Goal: Task Accomplishment & Management: Use online tool/utility

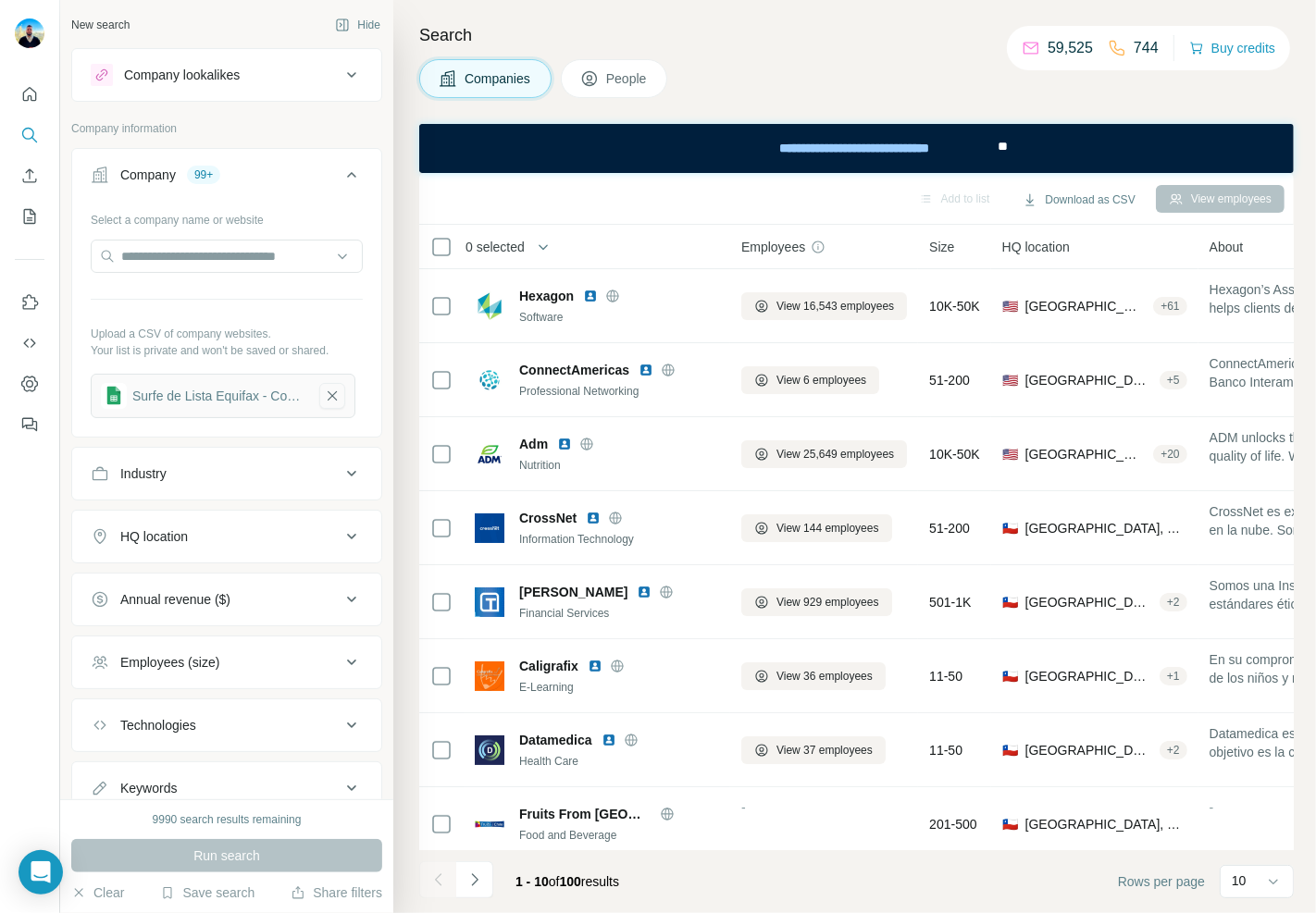
click at [339, 387] on icon "button" at bounding box center [331, 396] width 17 height 19
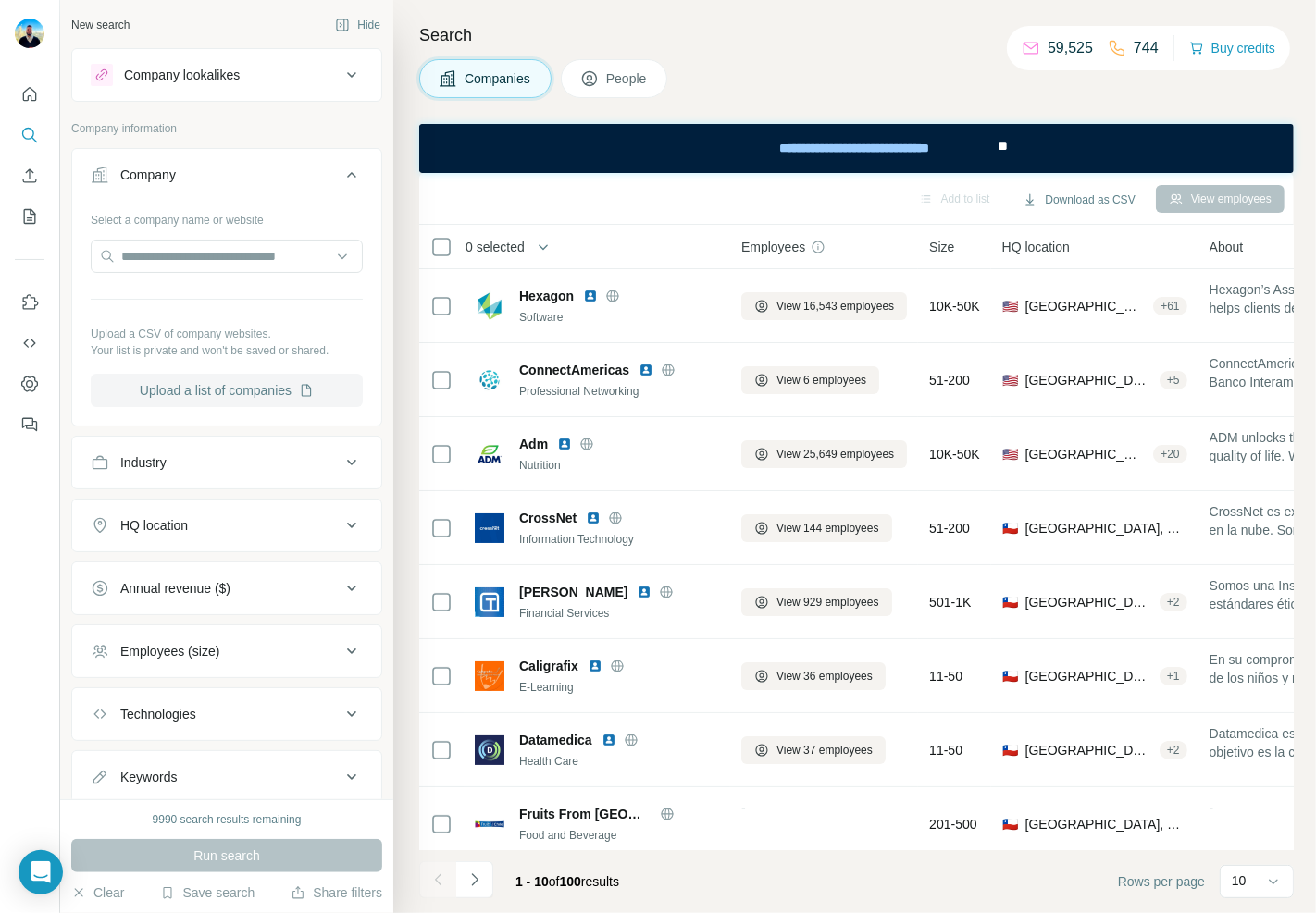
click at [243, 396] on button "Upload a list of companies" at bounding box center [226, 391] width 272 height 33
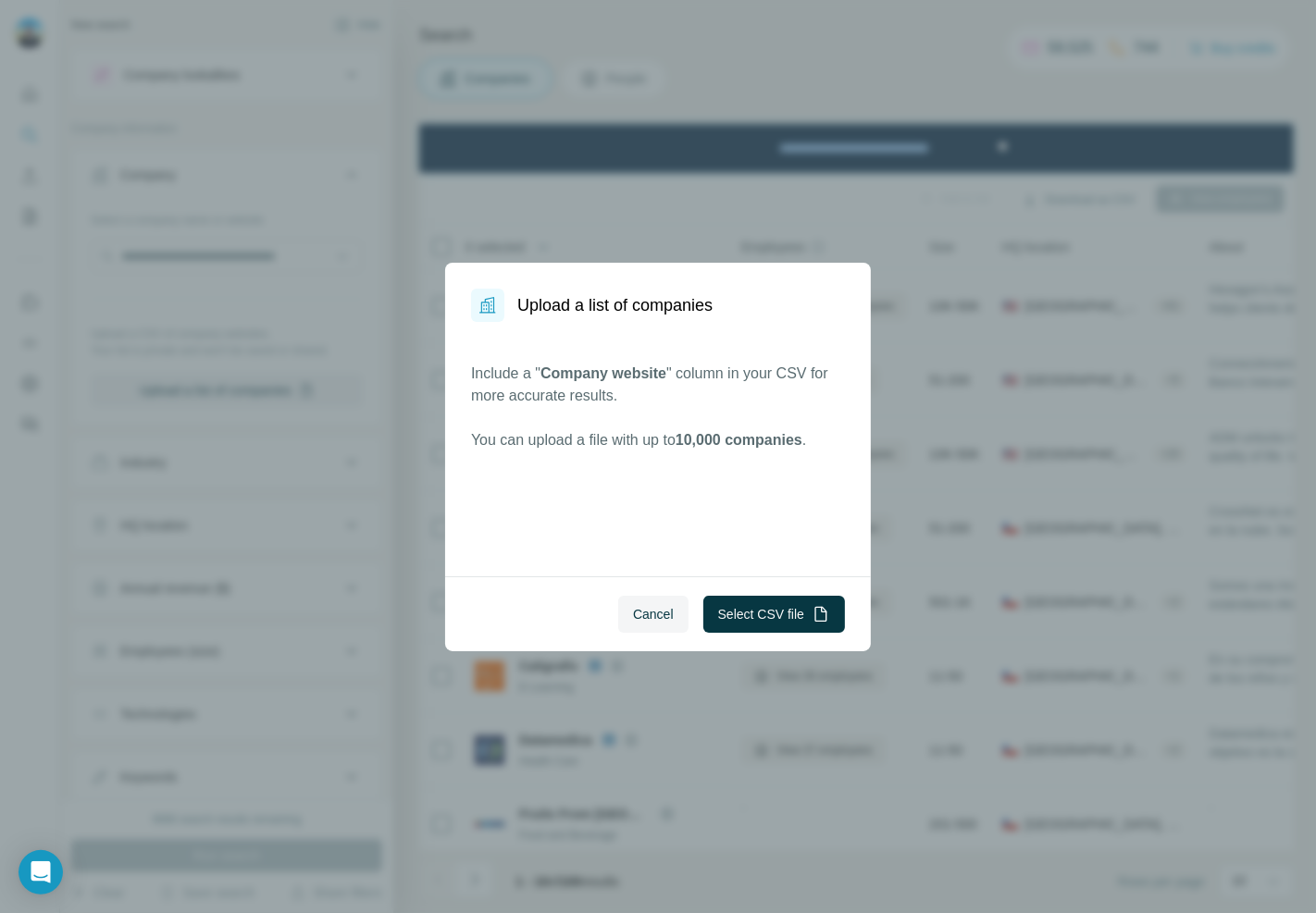
click at [761, 634] on div "Cancel Select CSV file" at bounding box center [657, 614] width 426 height 75
click at [761, 604] on button "Select CSV file" at bounding box center [774, 615] width 142 height 37
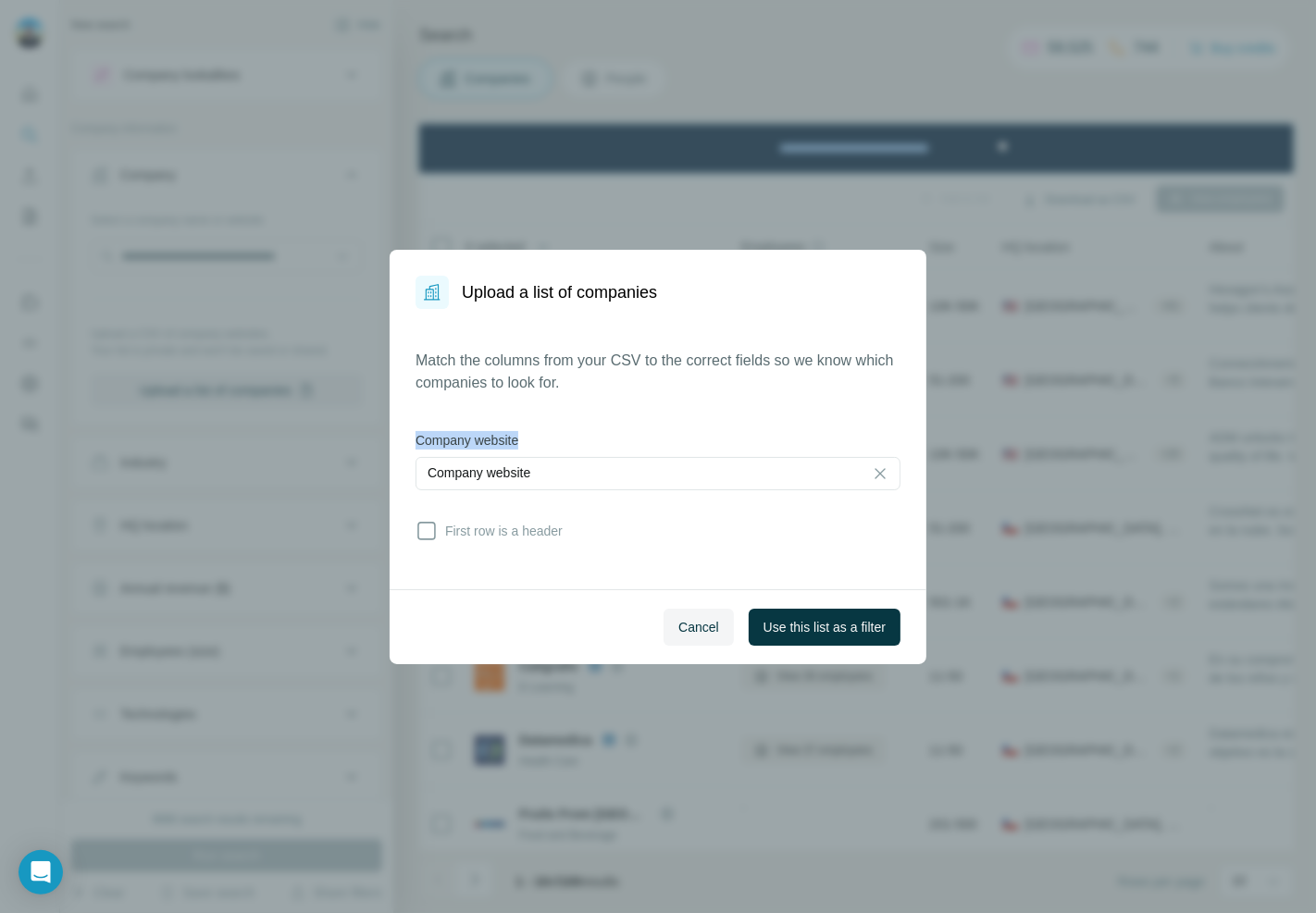
drag, startPoint x: 408, startPoint y: 429, endPoint x: 547, endPoint y: 431, distance: 139.0
click at [547, 431] on div "Match the columns from your CSV to the correct fields so we know which companie…" at bounding box center [658, 449] width 537 height 280
click at [794, 627] on span "Use this list as a filter" at bounding box center [824, 627] width 122 height 19
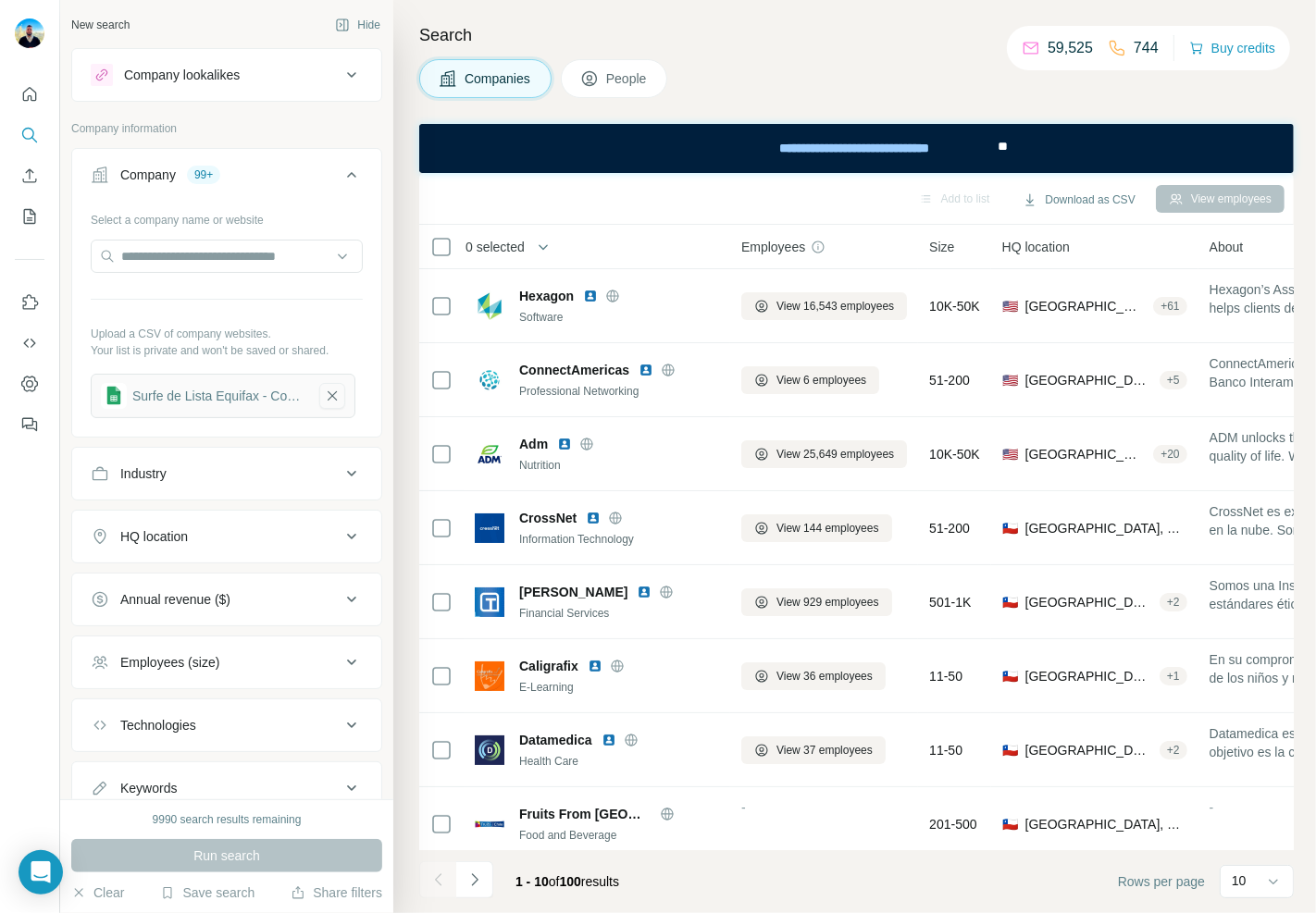
click at [335, 392] on icon "button" at bounding box center [331, 396] width 17 height 19
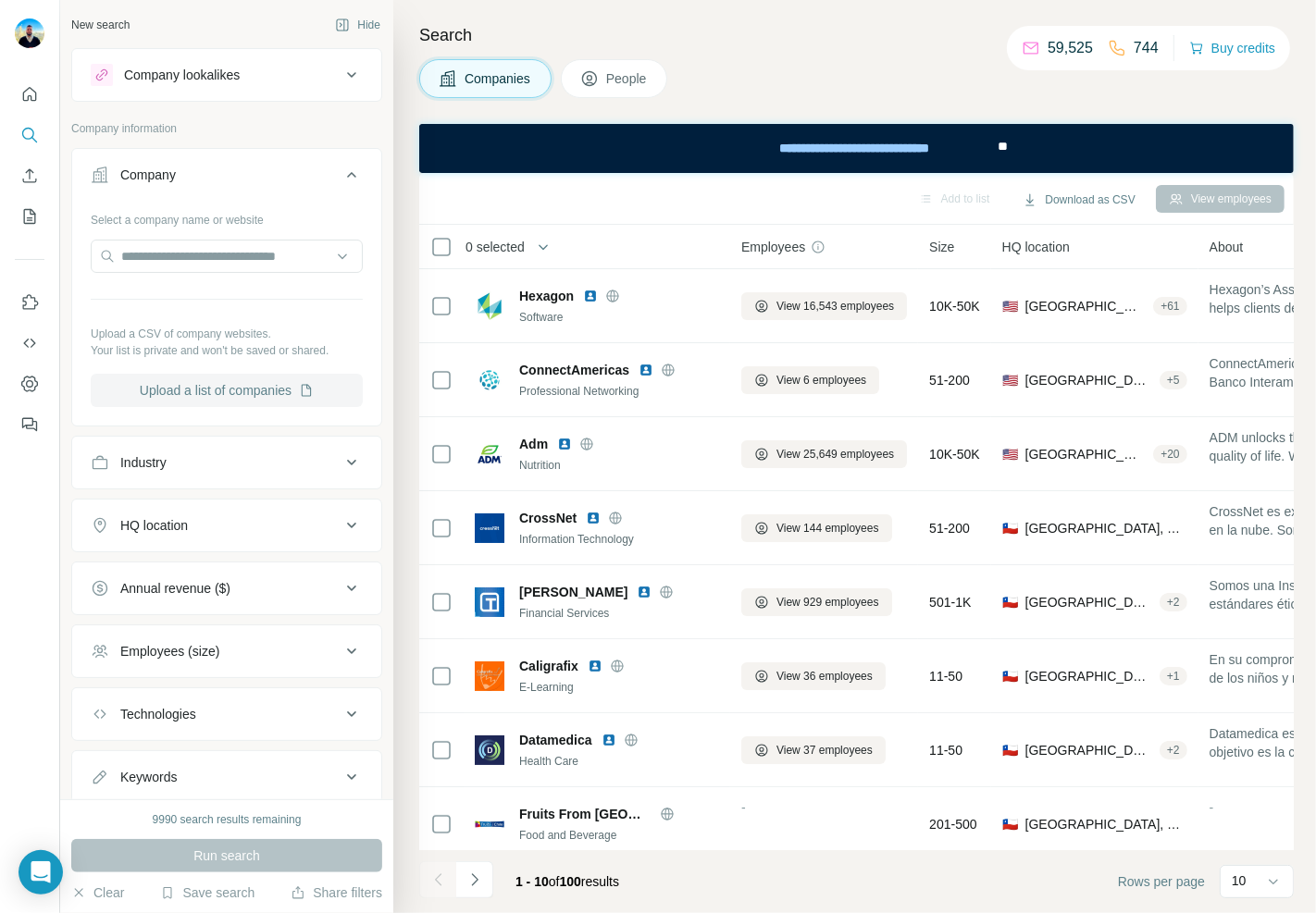
click at [238, 400] on button "Upload a list of companies" at bounding box center [226, 391] width 272 height 33
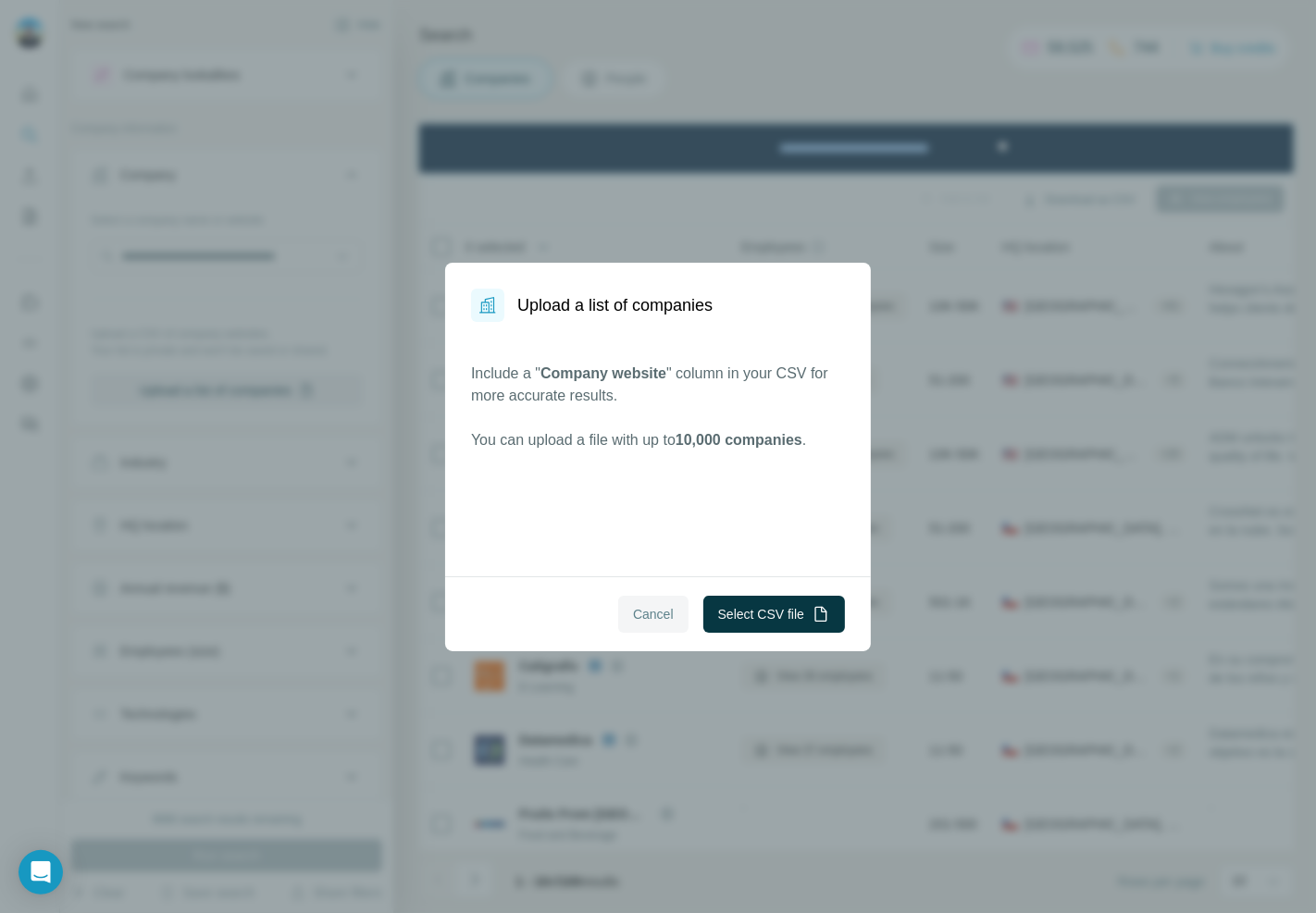
click at [646, 628] on button "Cancel" at bounding box center [652, 615] width 70 height 37
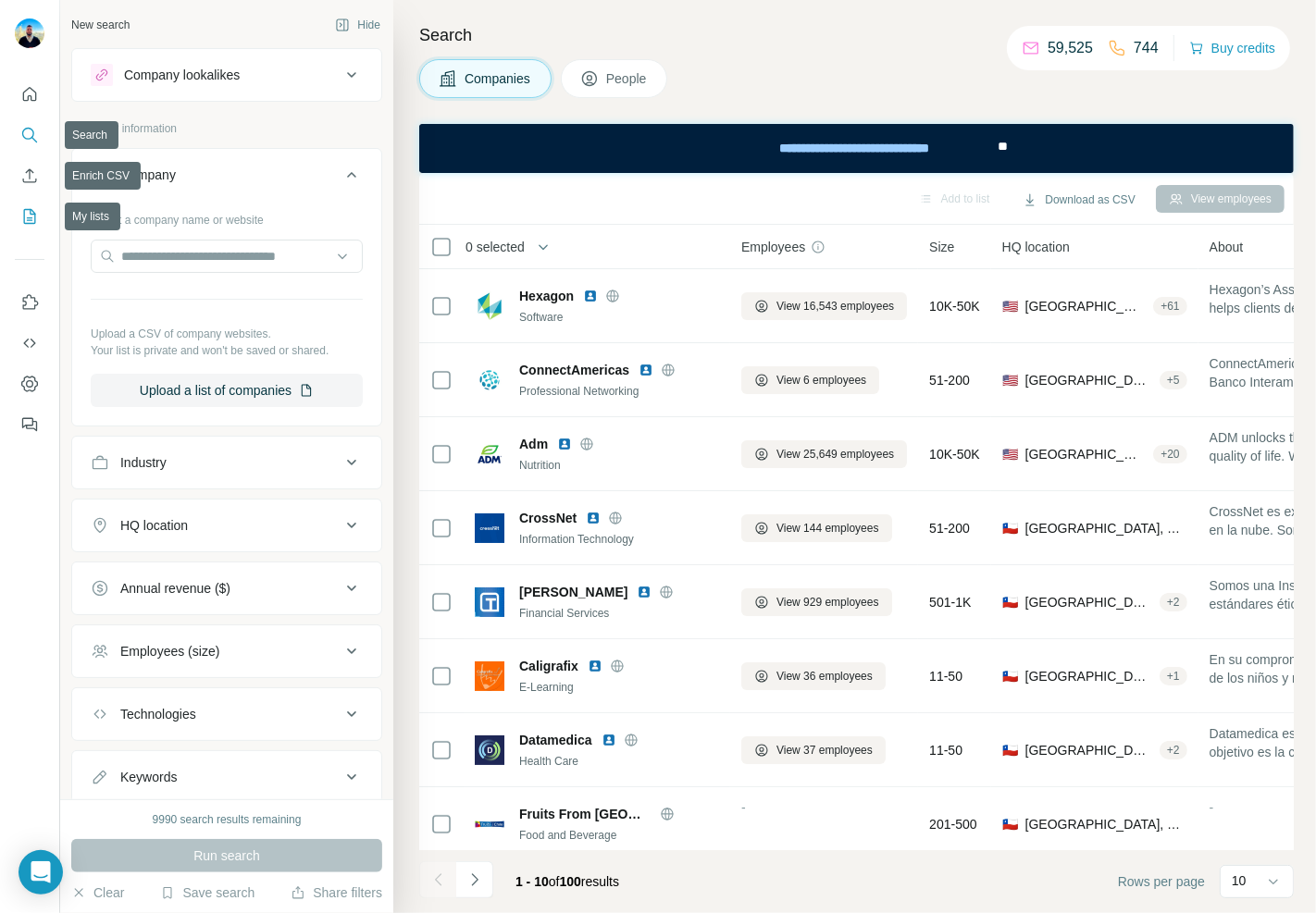
click at [32, 213] on icon "My lists" at bounding box center [30, 215] width 9 height 12
click at [28, 208] on icon "My lists" at bounding box center [30, 216] width 19 height 19
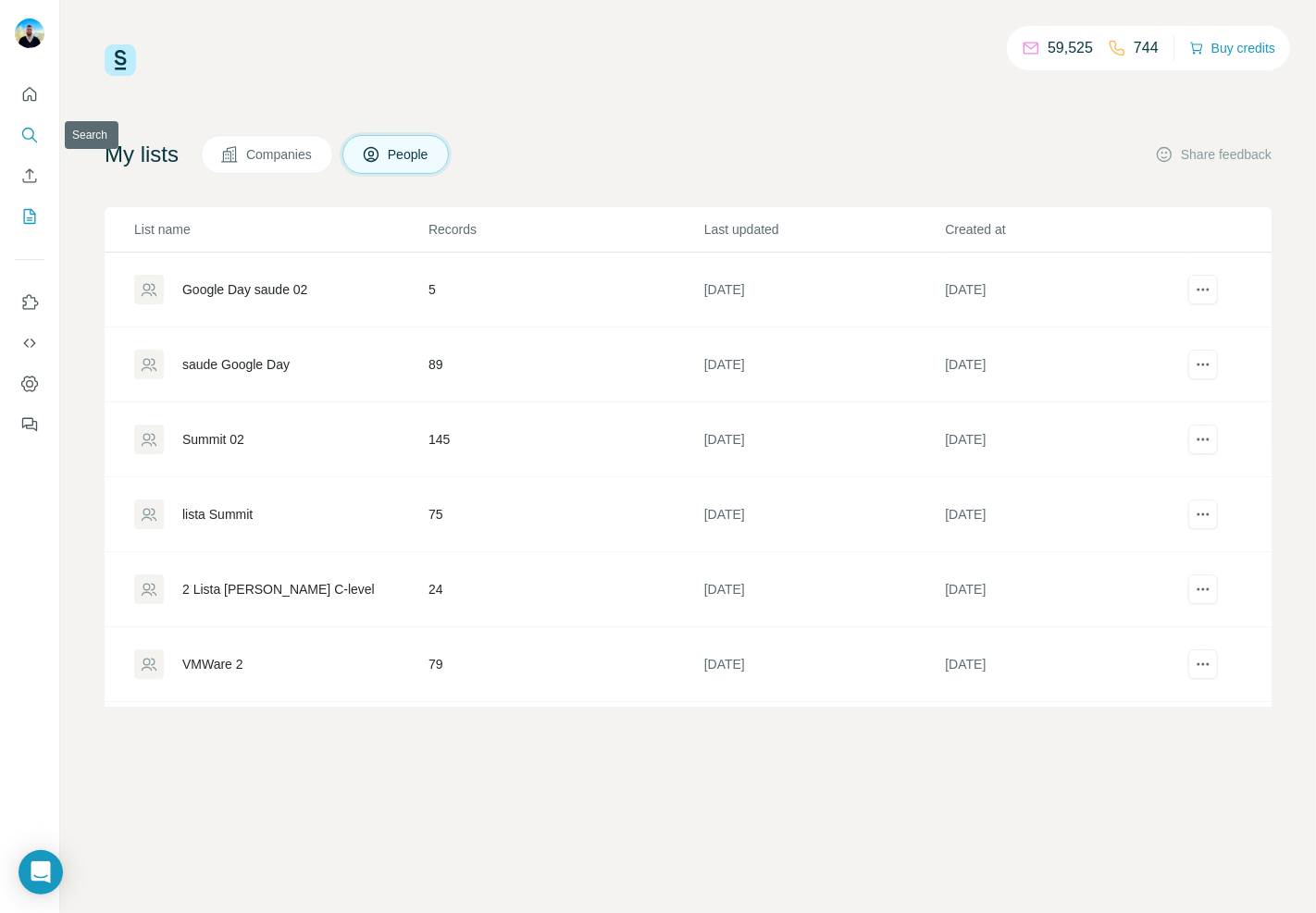
click at [38, 141] on icon "Search" at bounding box center [30, 135] width 19 height 19
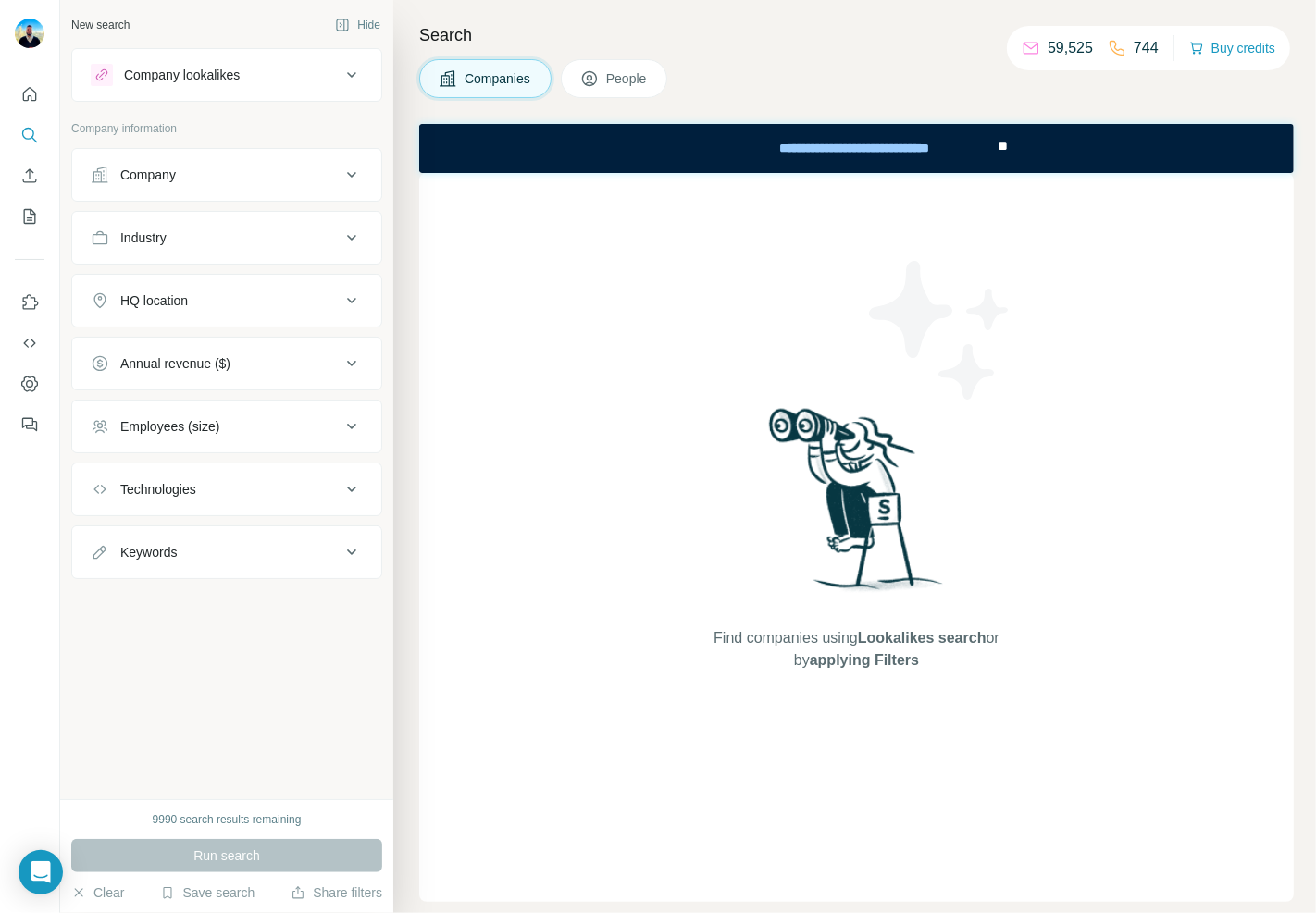
click at [289, 178] on div "Company" at bounding box center [215, 174] width 250 height 19
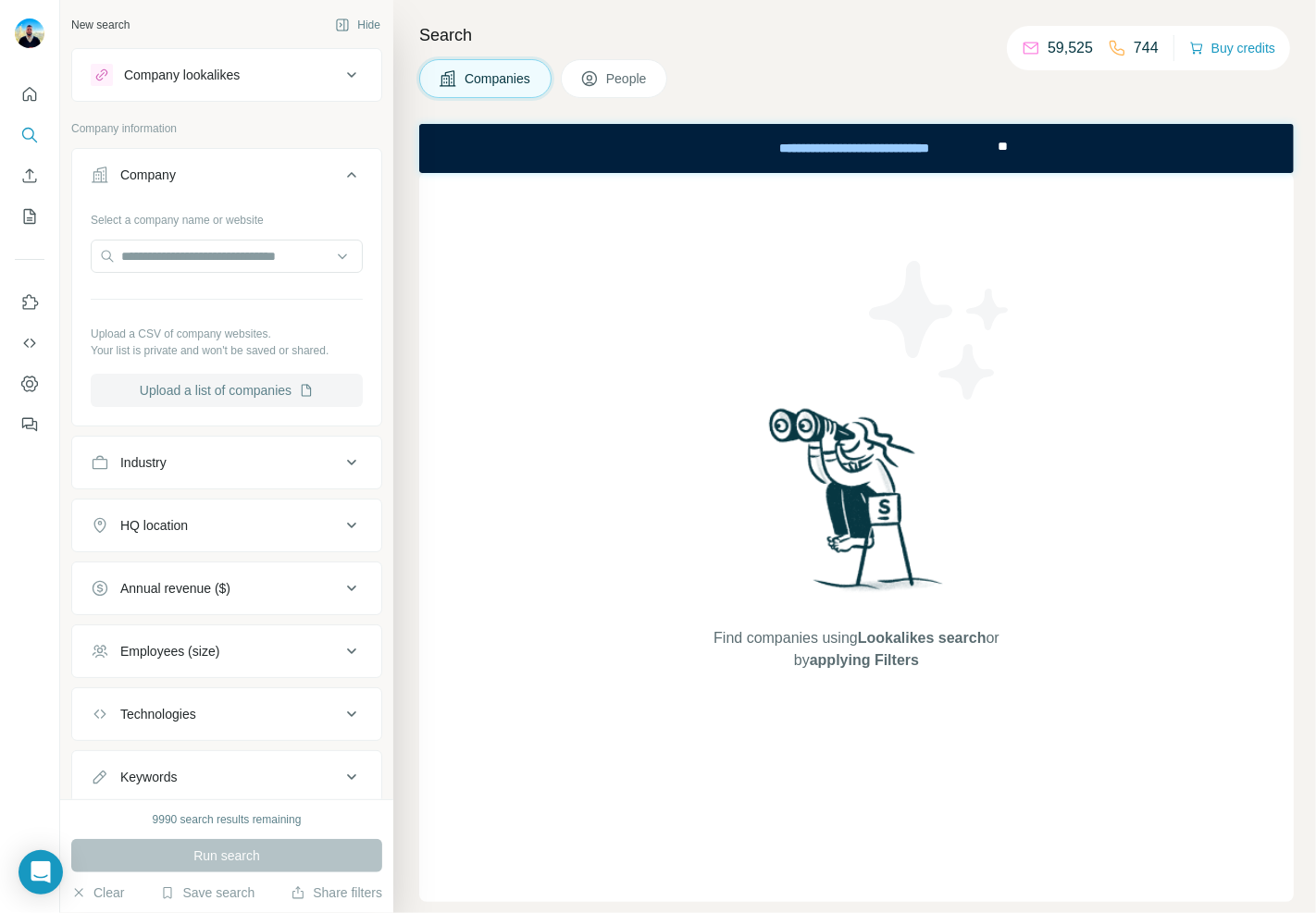
click at [274, 393] on button "Upload a list of companies" at bounding box center [226, 391] width 272 height 33
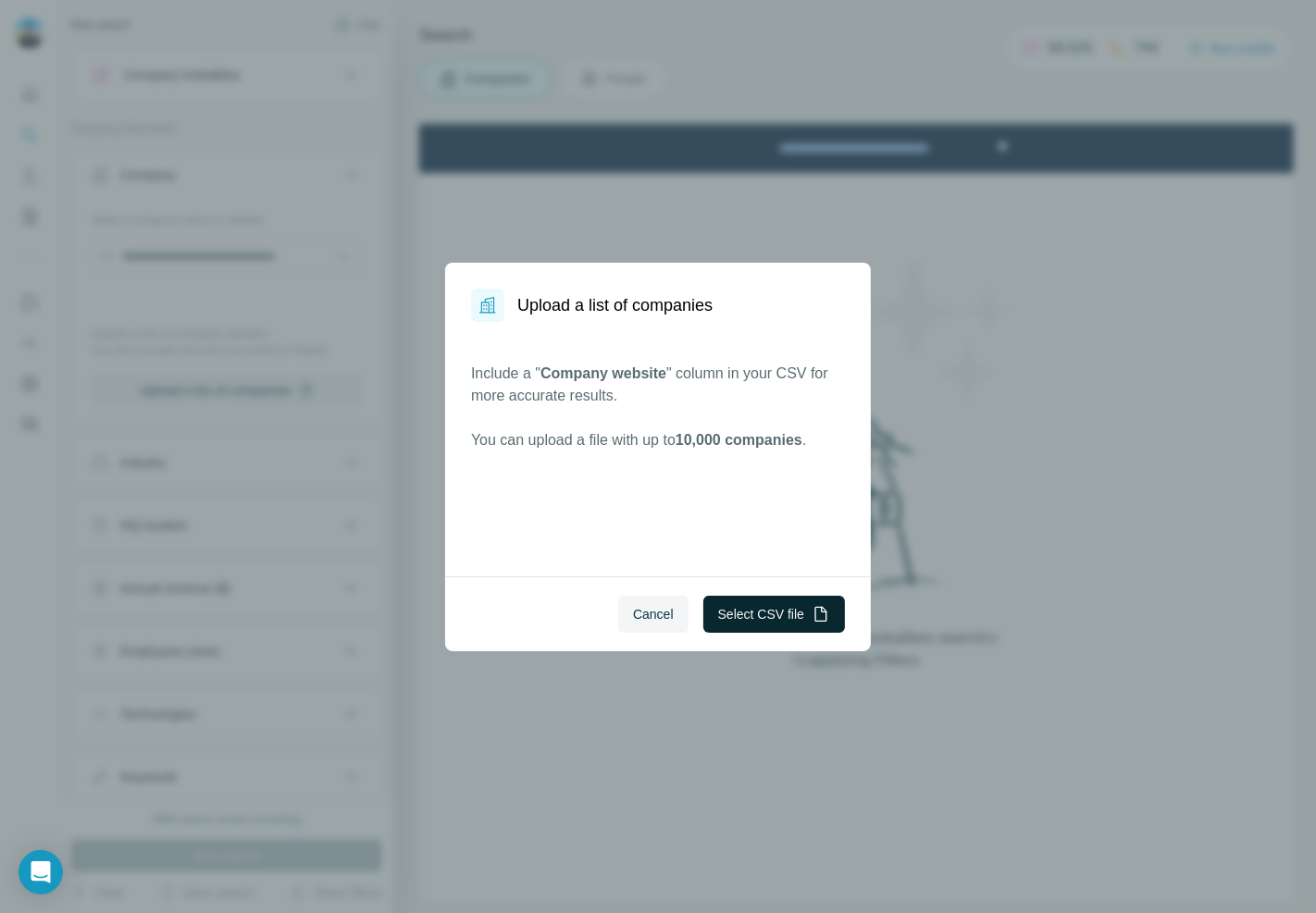
click at [737, 626] on button "Select CSV file" at bounding box center [774, 615] width 142 height 37
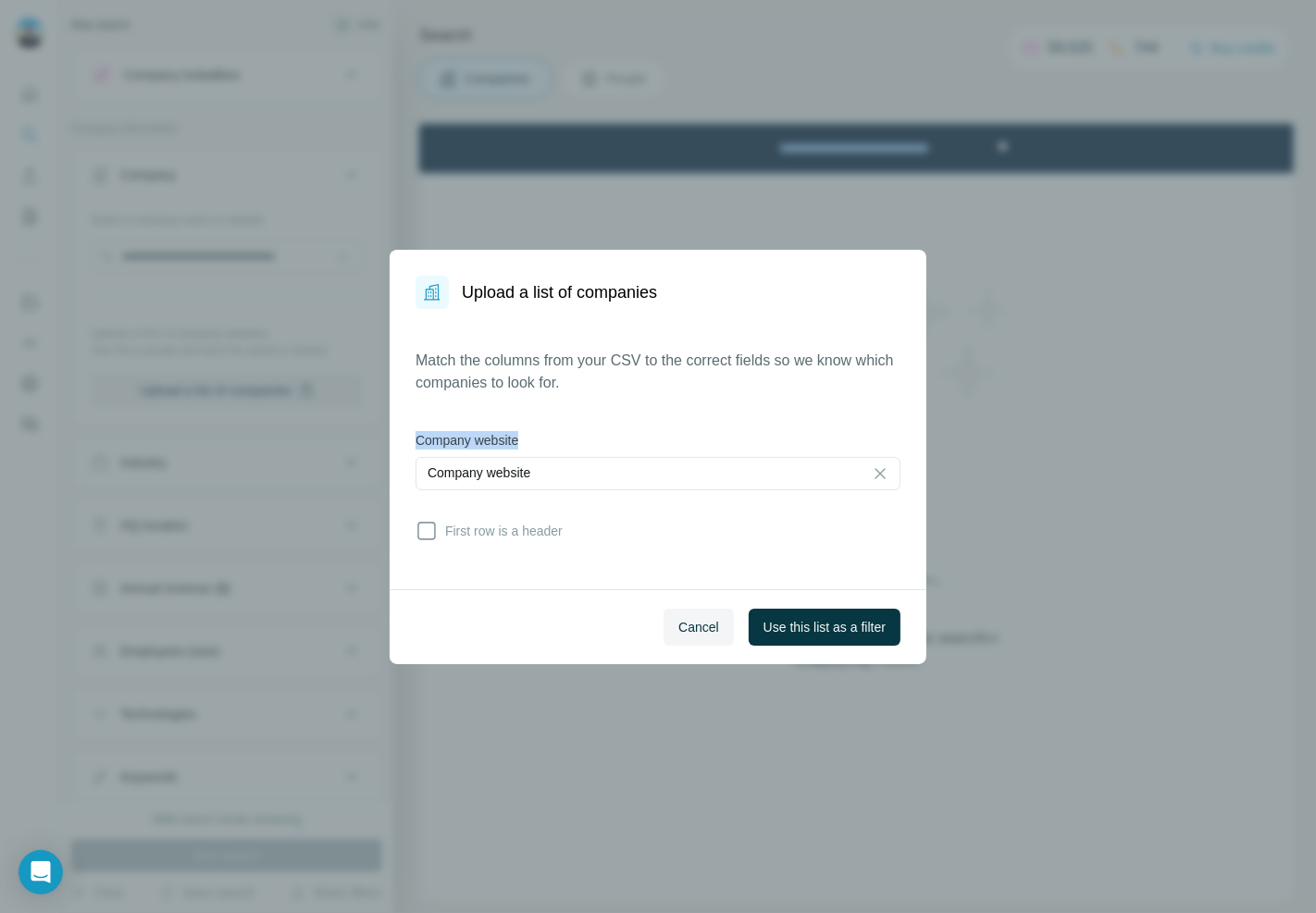
drag, startPoint x: 553, startPoint y: 428, endPoint x: 419, endPoint y: 436, distance: 134.2
click at [419, 436] on div "Match the columns from your CSV to the correct fields so we know which companie…" at bounding box center [657, 450] width 485 height 199
click at [521, 469] on p "Company website" at bounding box center [479, 472] width 102 height 19
click at [553, 383] on p "Match the columns from your CSV to the correct fields so we know which companie…" at bounding box center [657, 372] width 485 height 44
click at [821, 631] on span "Use this list as a filter" at bounding box center [824, 627] width 122 height 19
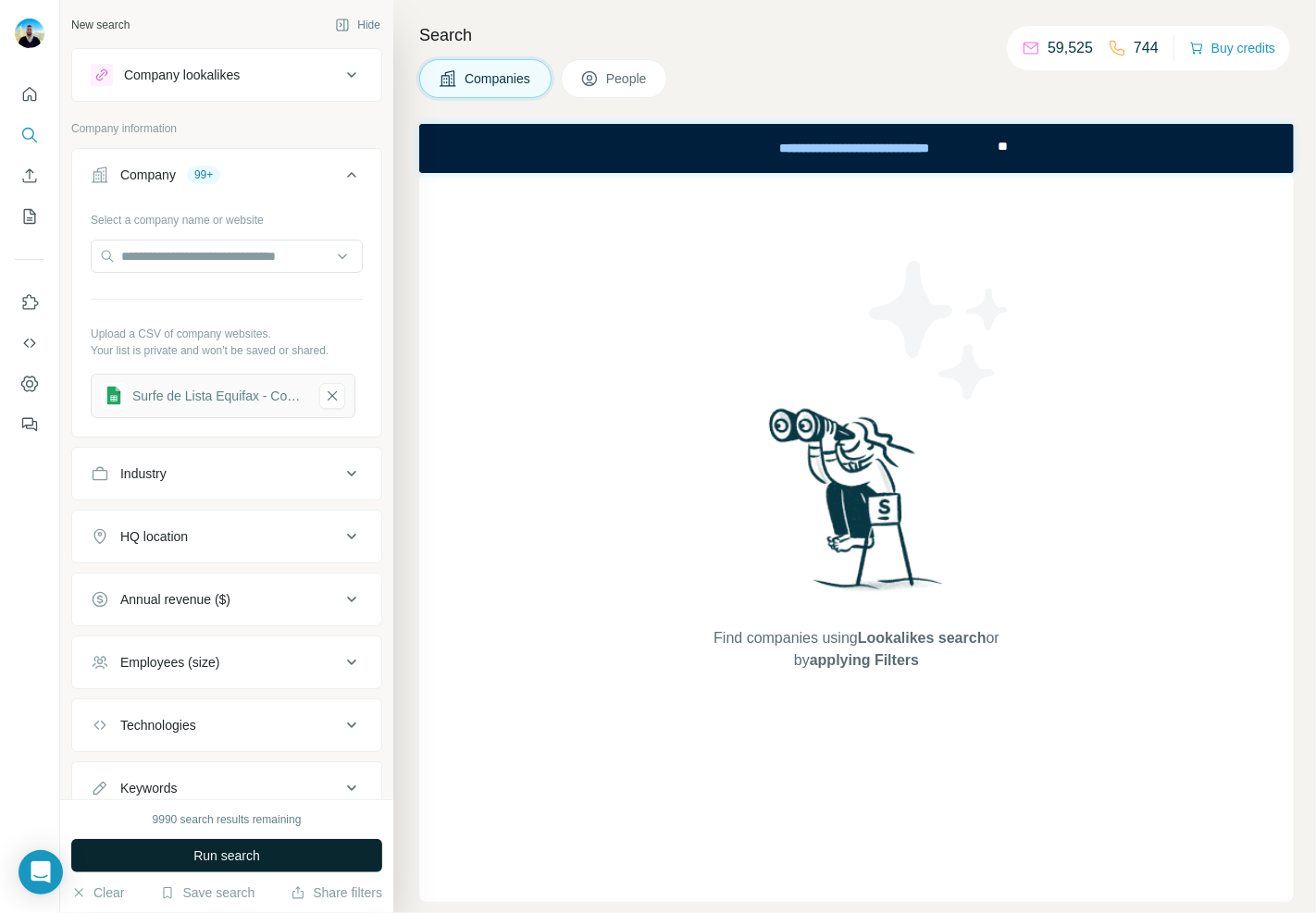
click at [277, 846] on button "Run search" at bounding box center [226, 856] width 311 height 33
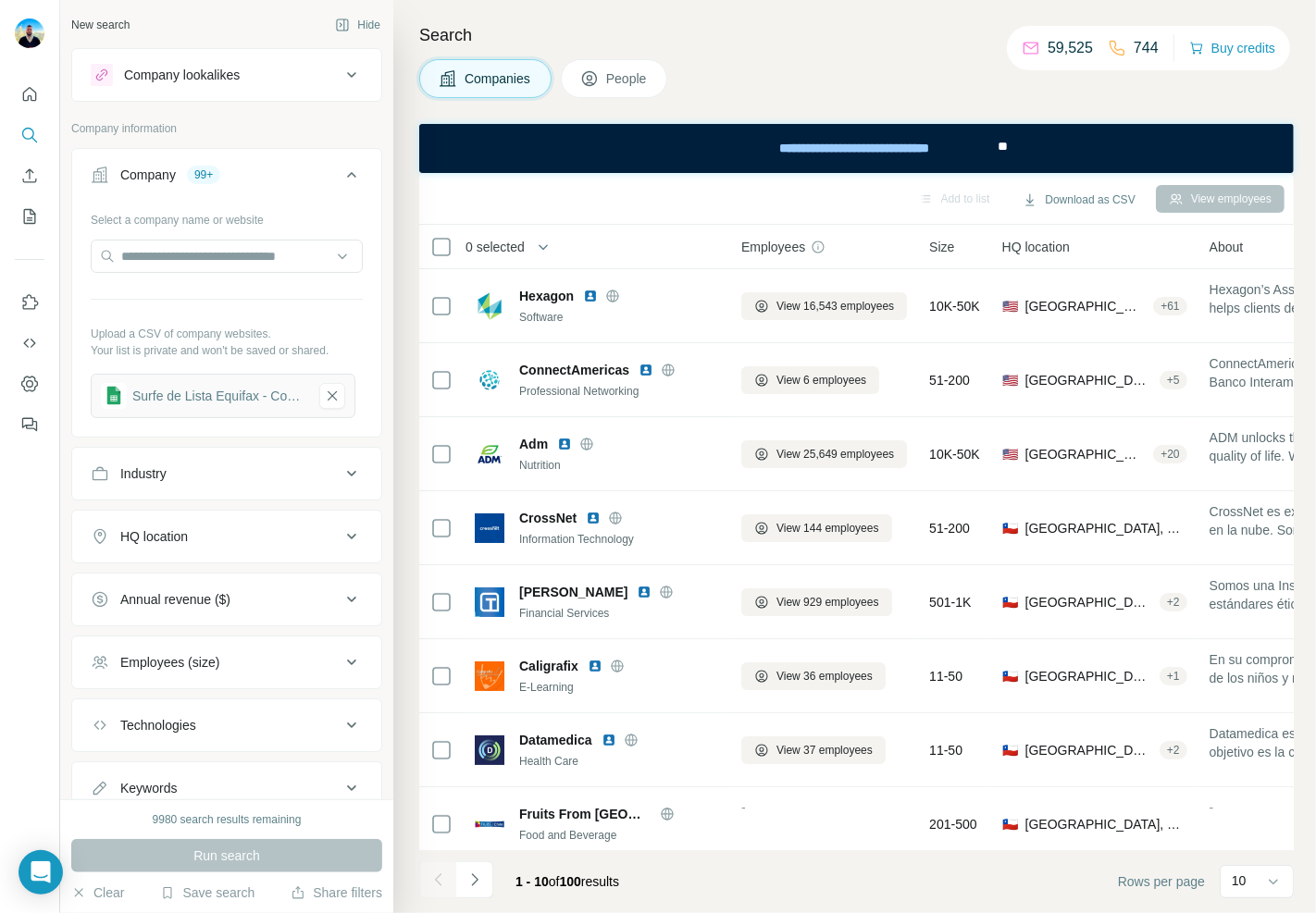
click at [638, 86] on span "People" at bounding box center [627, 79] width 42 height 19
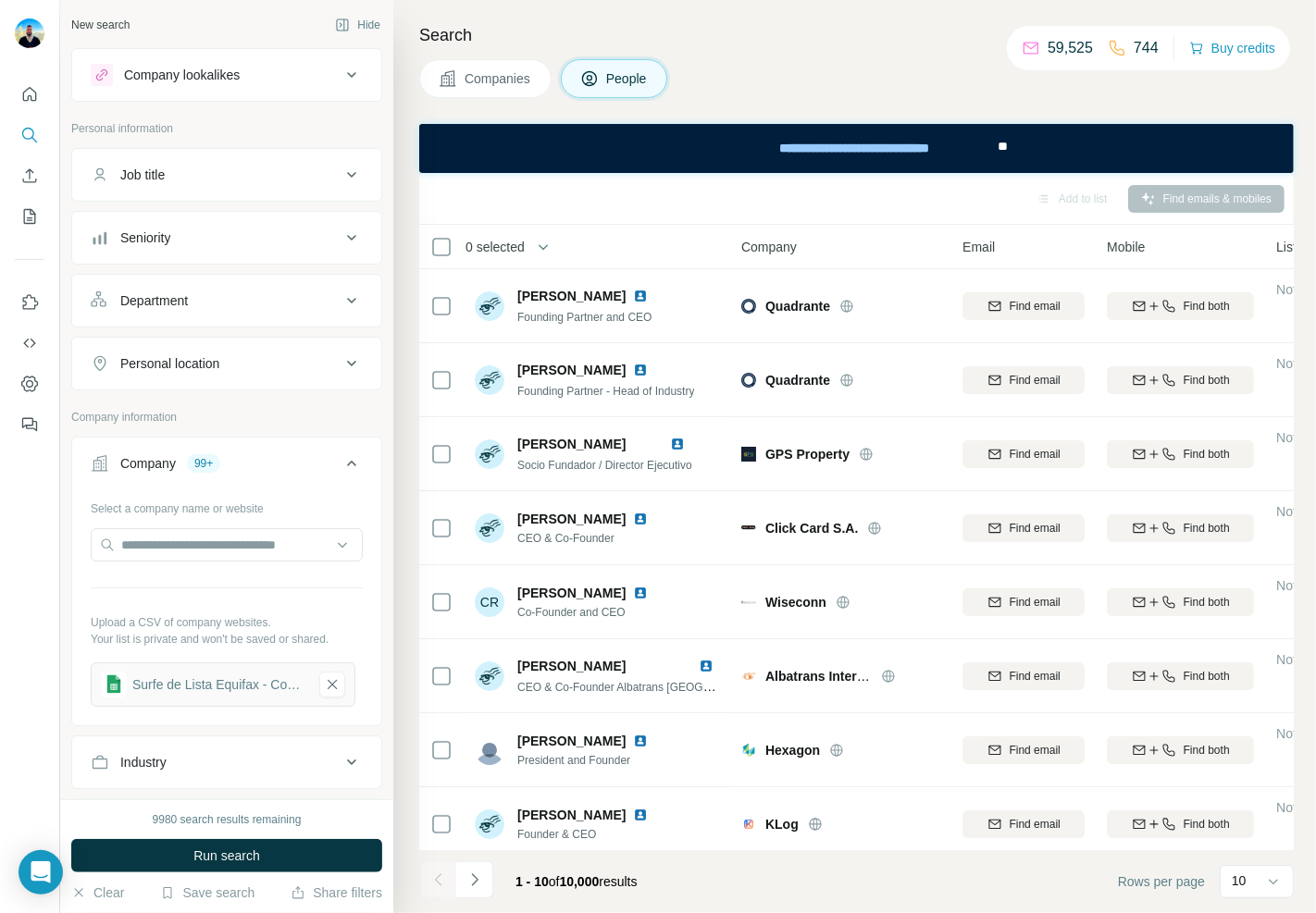
click at [266, 308] on div "Department" at bounding box center [215, 300] width 250 height 19
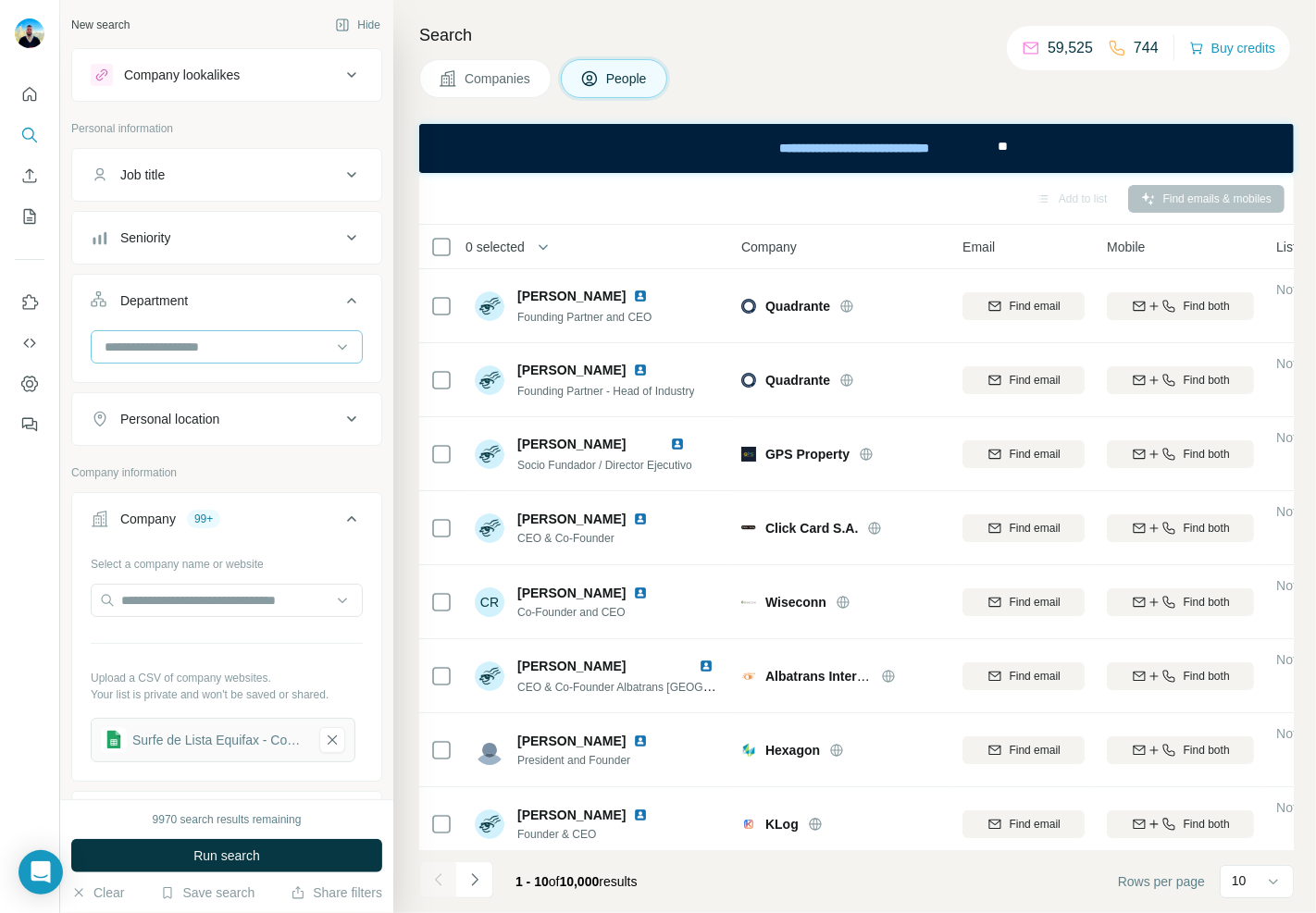
click at [206, 353] on input at bounding box center [216, 346] width 228 height 21
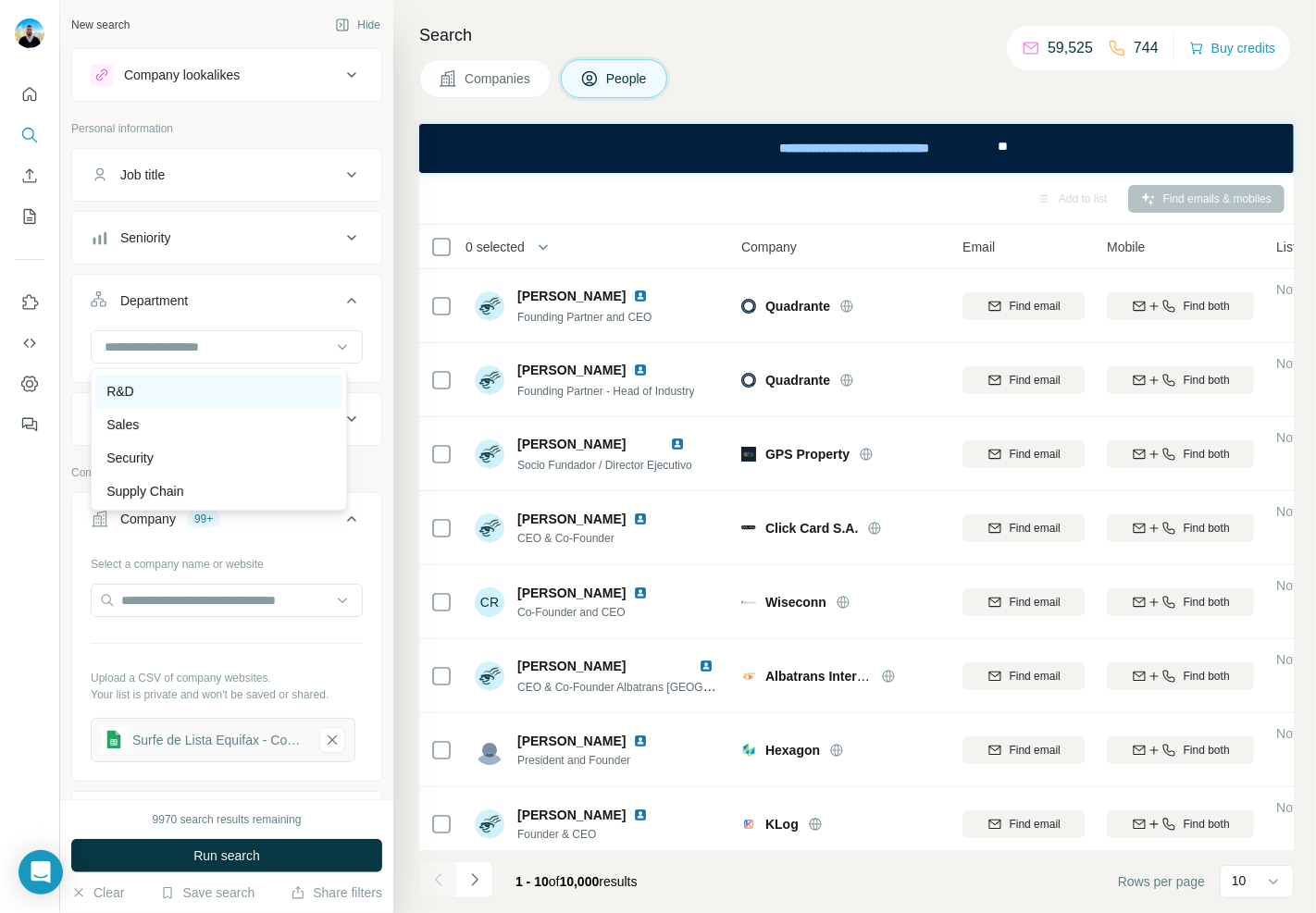
click at [150, 386] on div "R&D" at bounding box center [218, 391] width 225 height 19
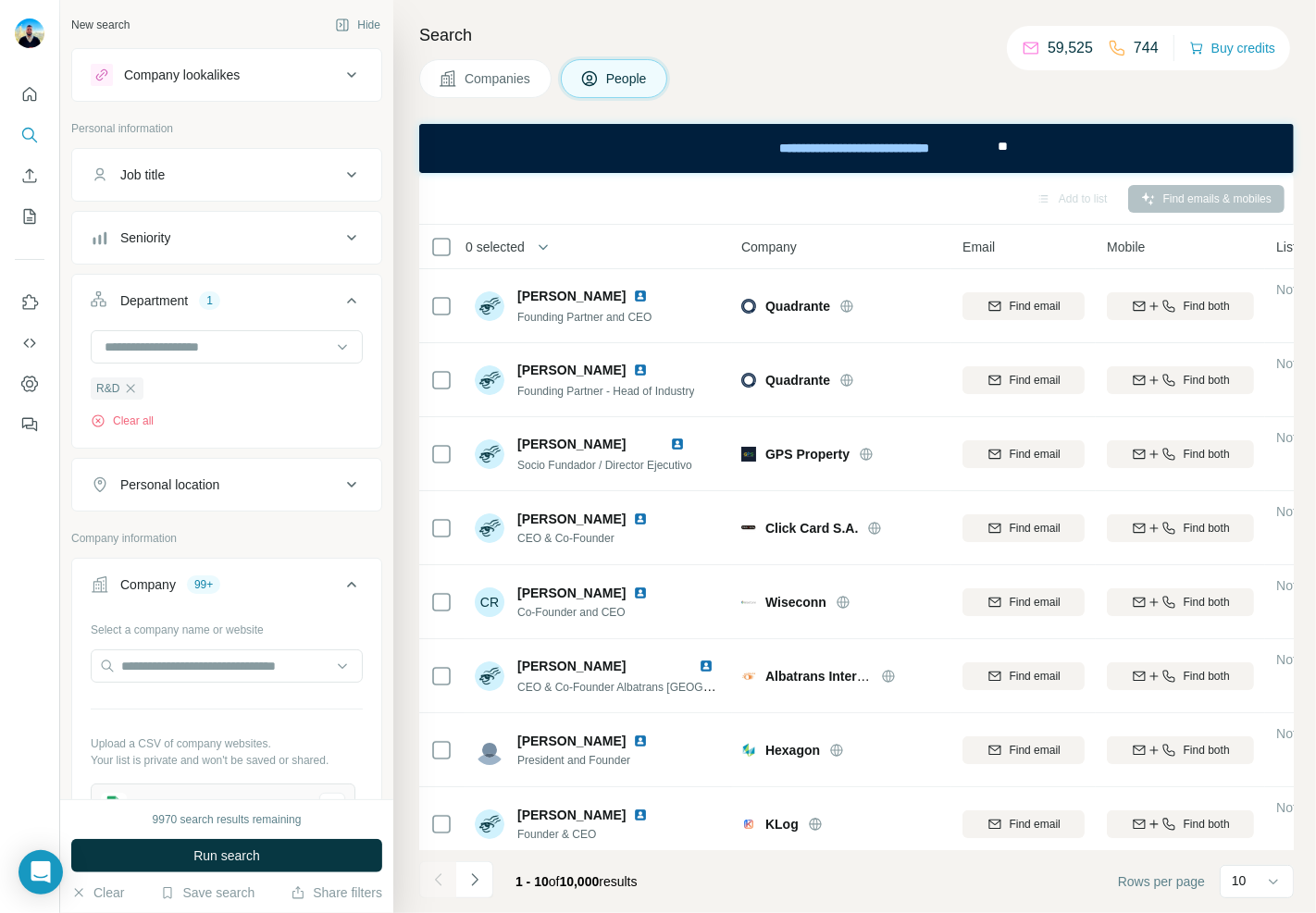
drag, startPoint x: 200, startPoint y: 844, endPoint x: 241, endPoint y: 821, distance: 47.0
click at [199, 845] on button "Run search" at bounding box center [226, 856] width 311 height 33
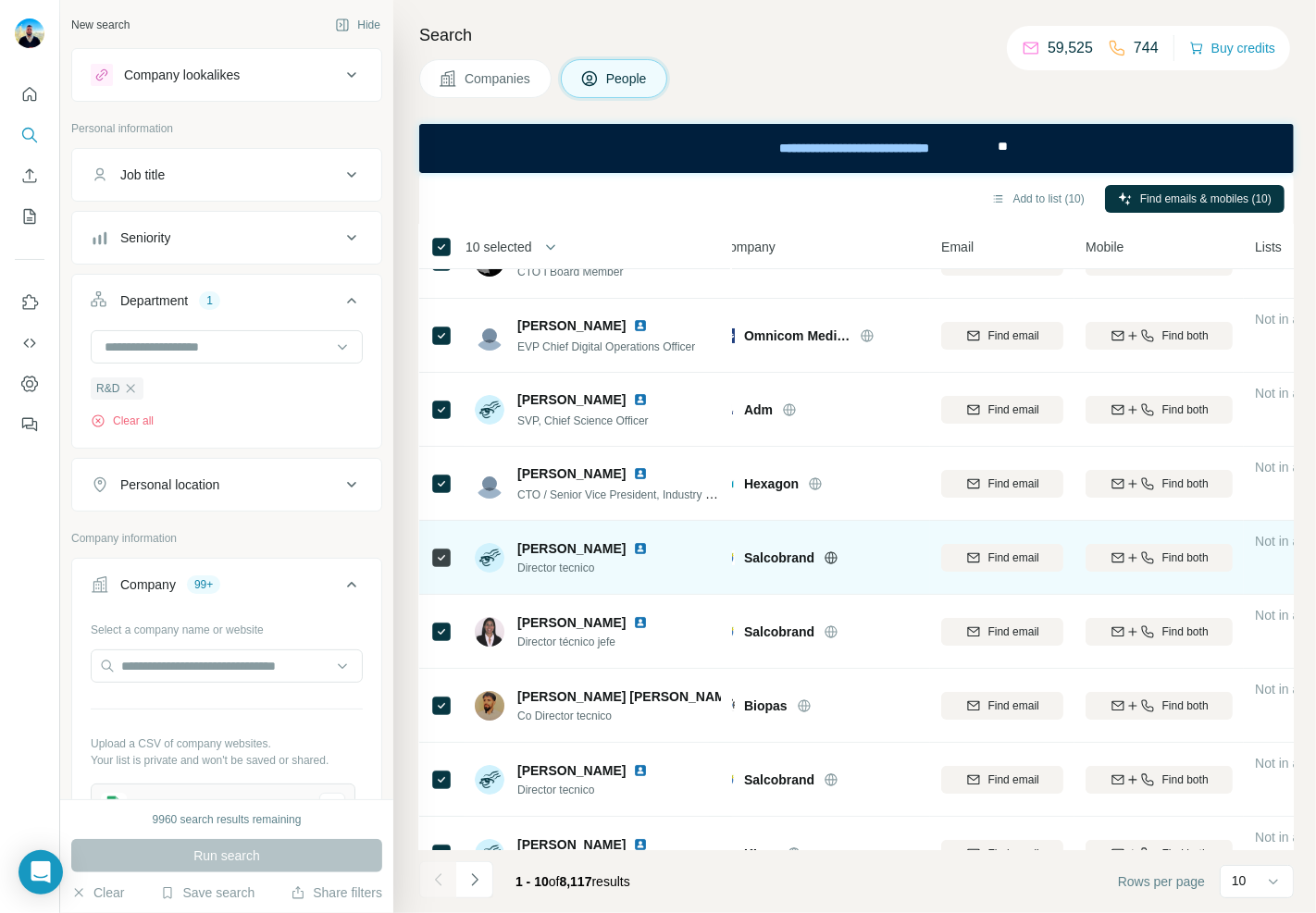
scroll to position [0, 22]
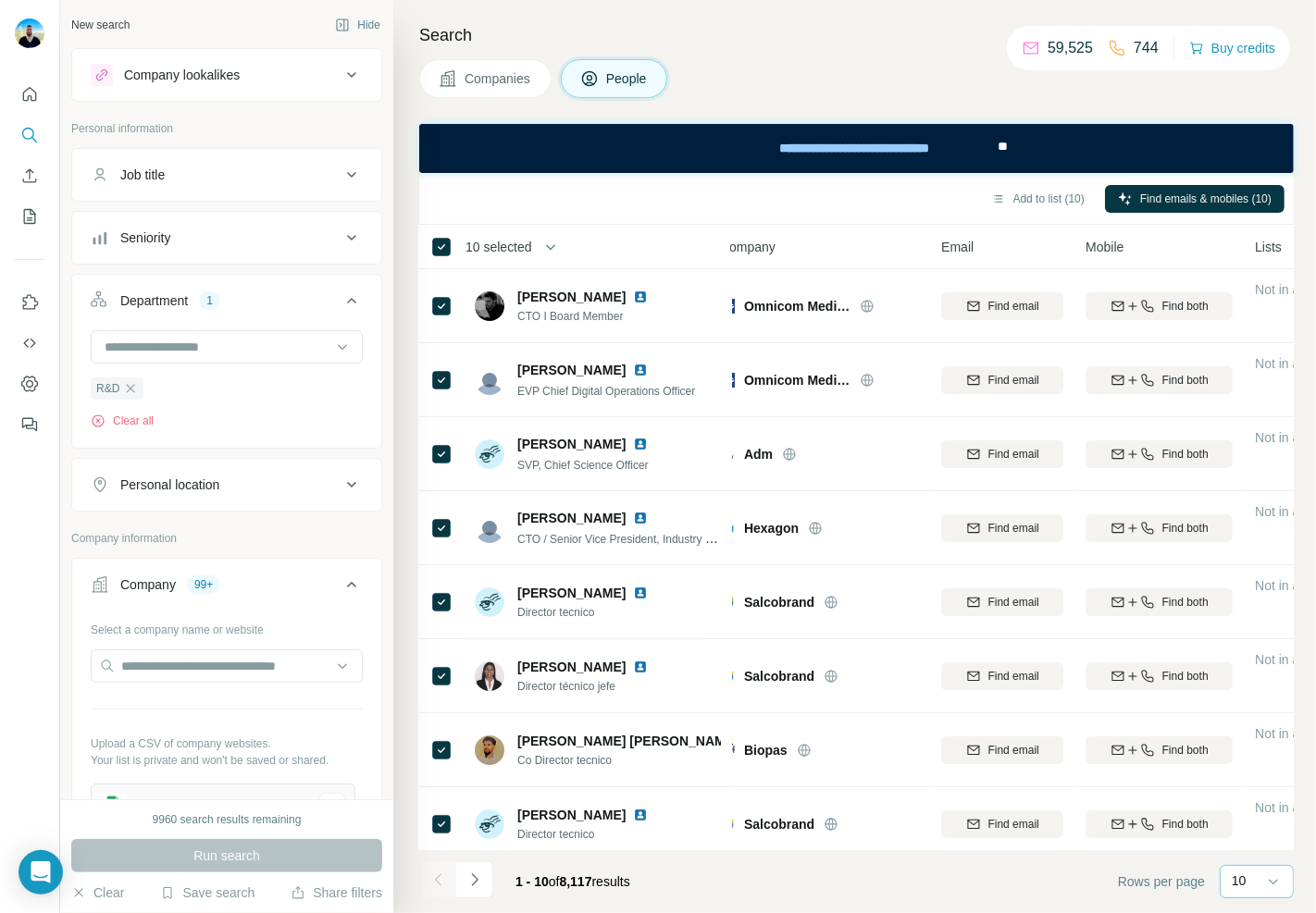
click at [1245, 886] on div "10" at bounding box center [1254, 881] width 46 height 19
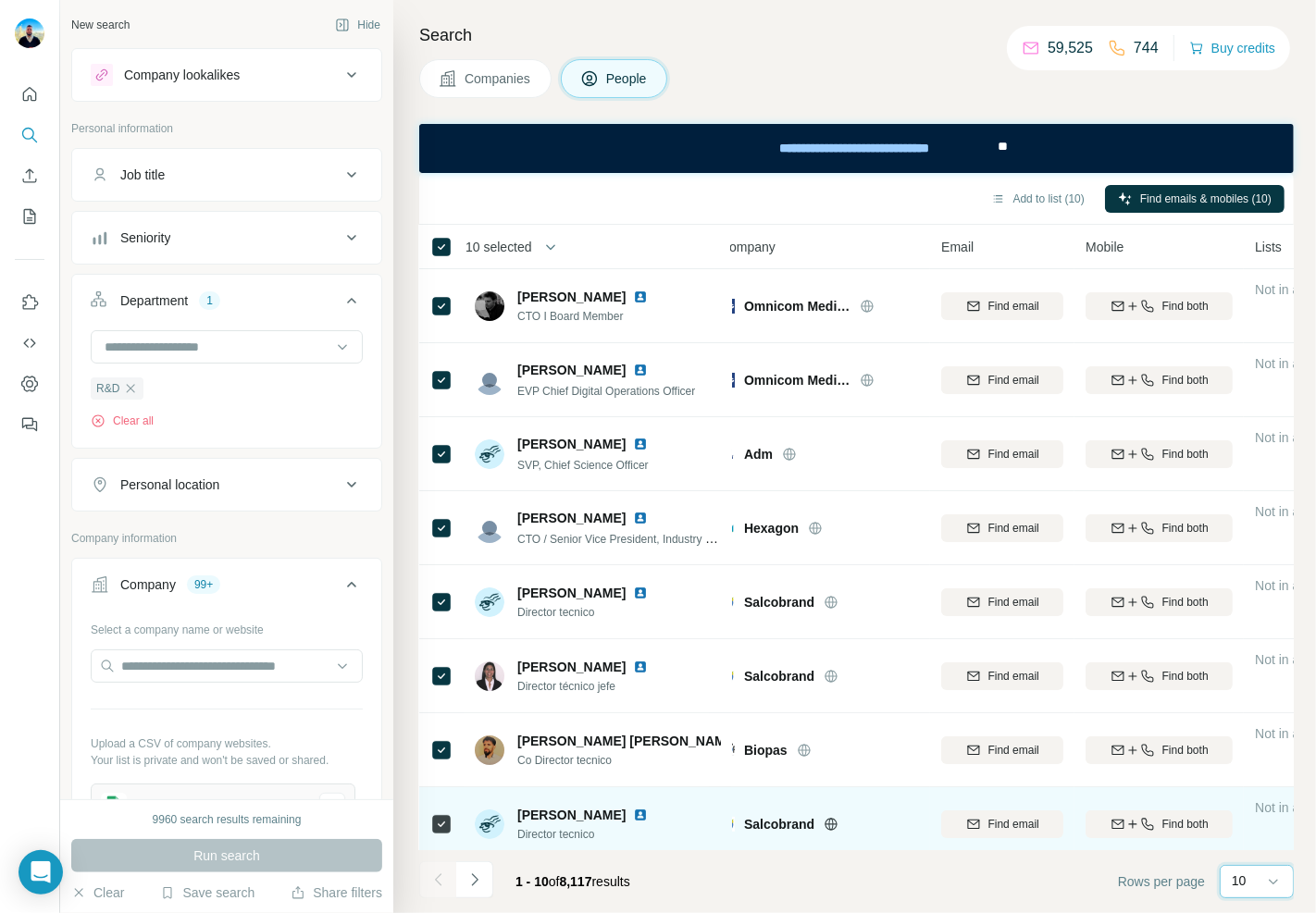
scroll to position [0, 0]
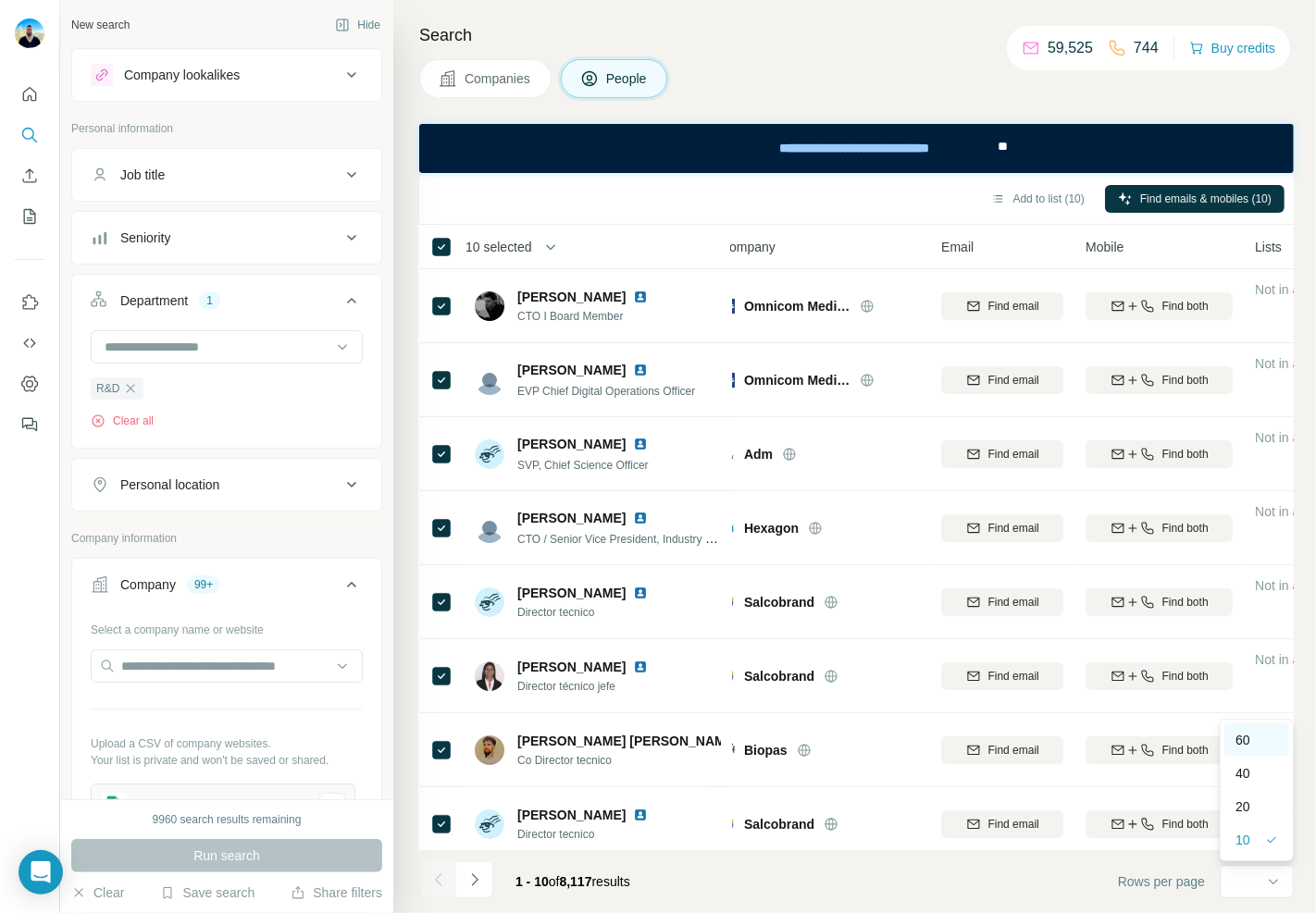
click at [1249, 741] on p "60" at bounding box center [1242, 740] width 15 height 19
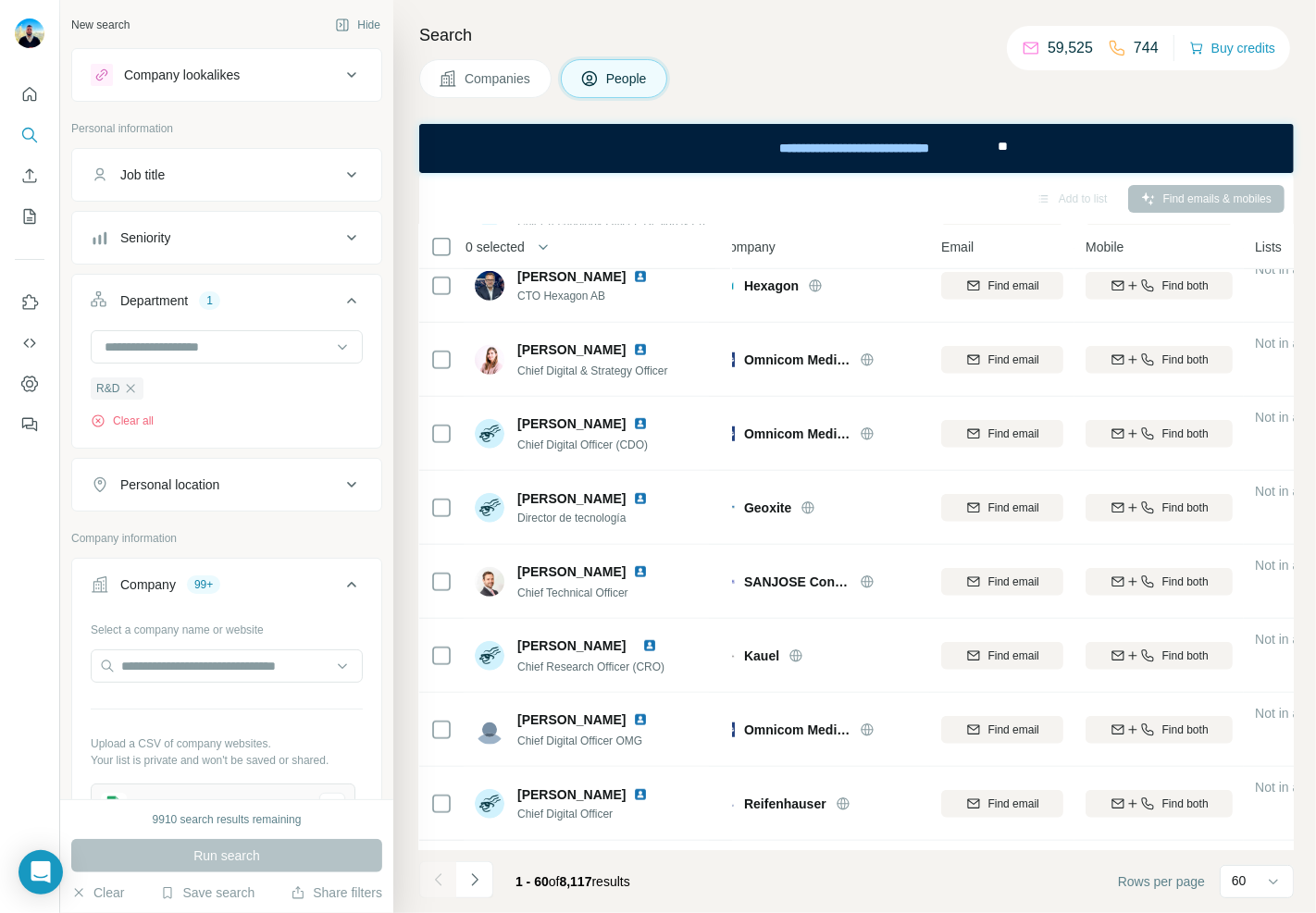
scroll to position [102, 22]
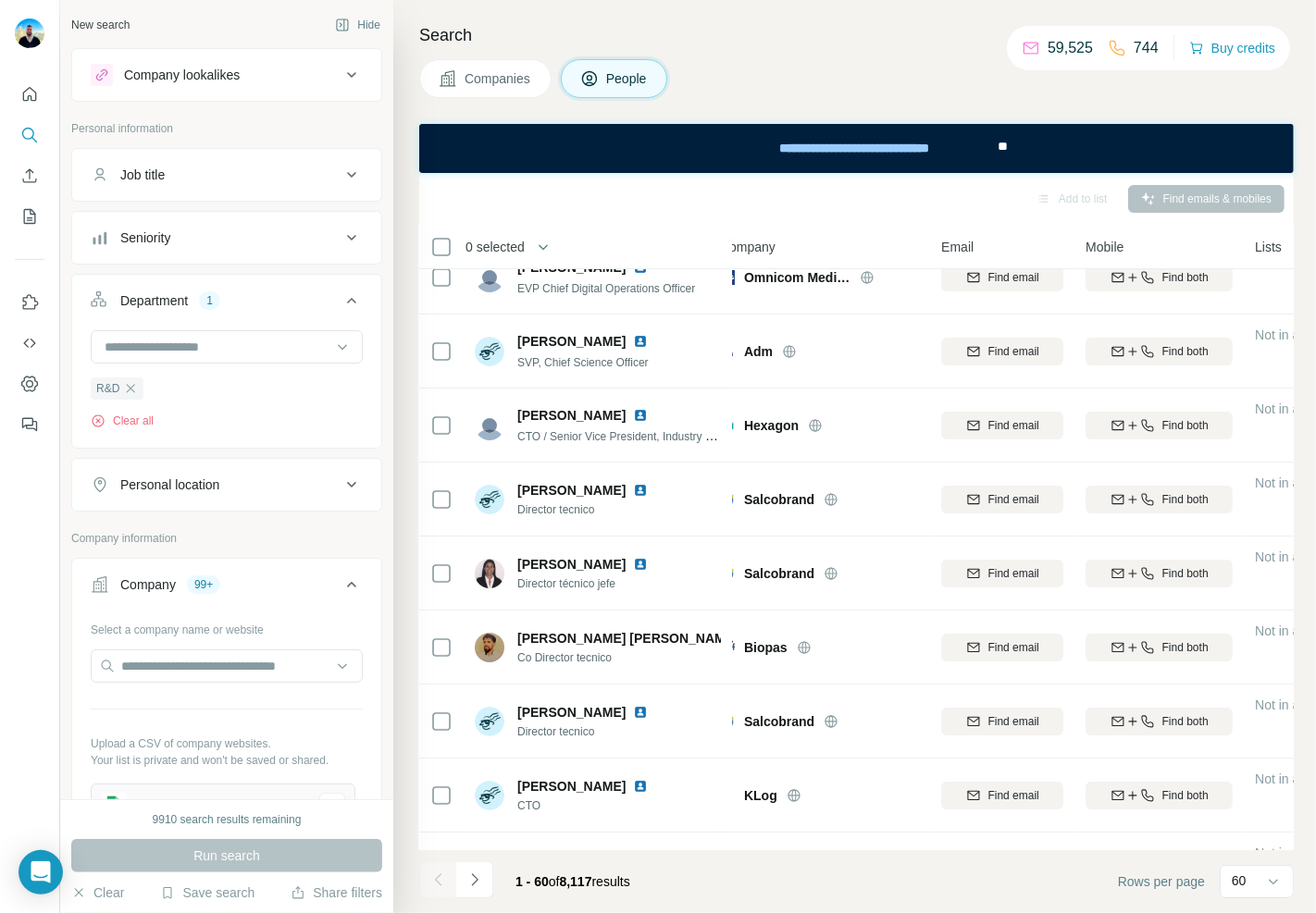
drag, startPoint x: 438, startPoint y: 234, endPoint x: 446, endPoint y: 262, distance: 29.1
click at [439, 235] on th "0 selected" at bounding box center [567, 247] width 296 height 44
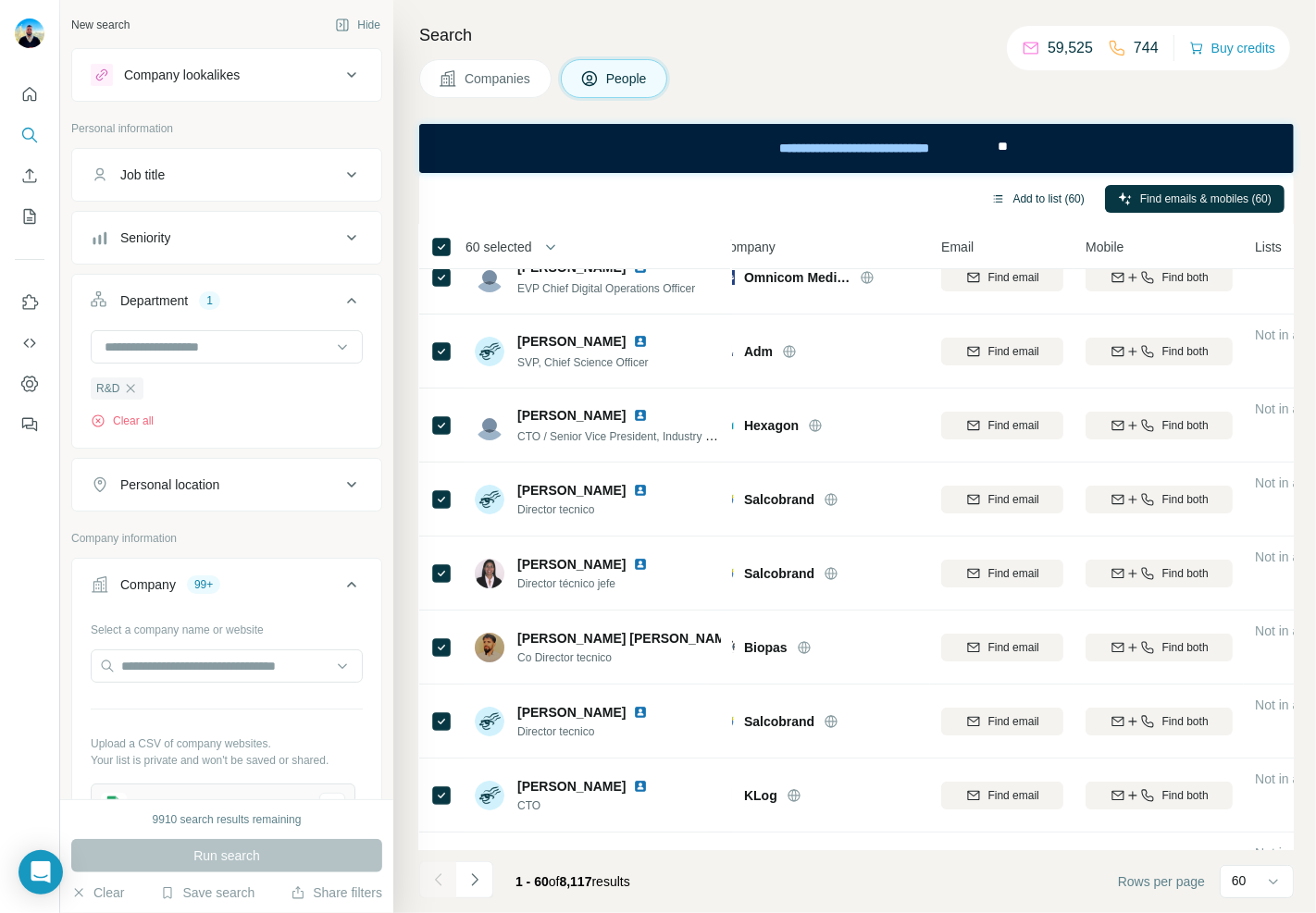
click at [1049, 208] on button "Add to list (60)" at bounding box center [1037, 199] width 119 height 28
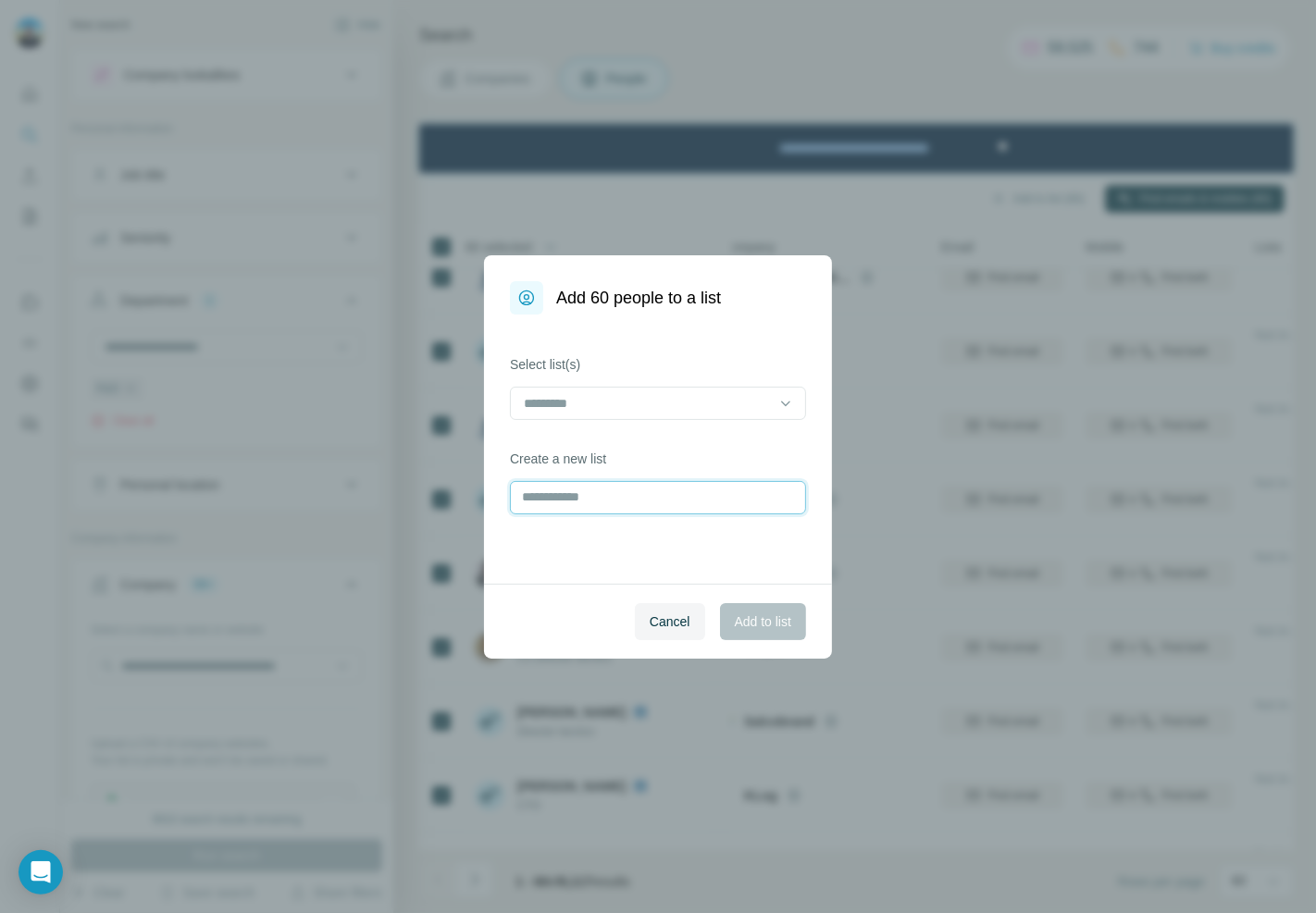
click at [632, 497] on input "text" at bounding box center [657, 498] width 296 height 33
type input "*******"
click at [774, 626] on span "Add to list" at bounding box center [762, 622] width 56 height 19
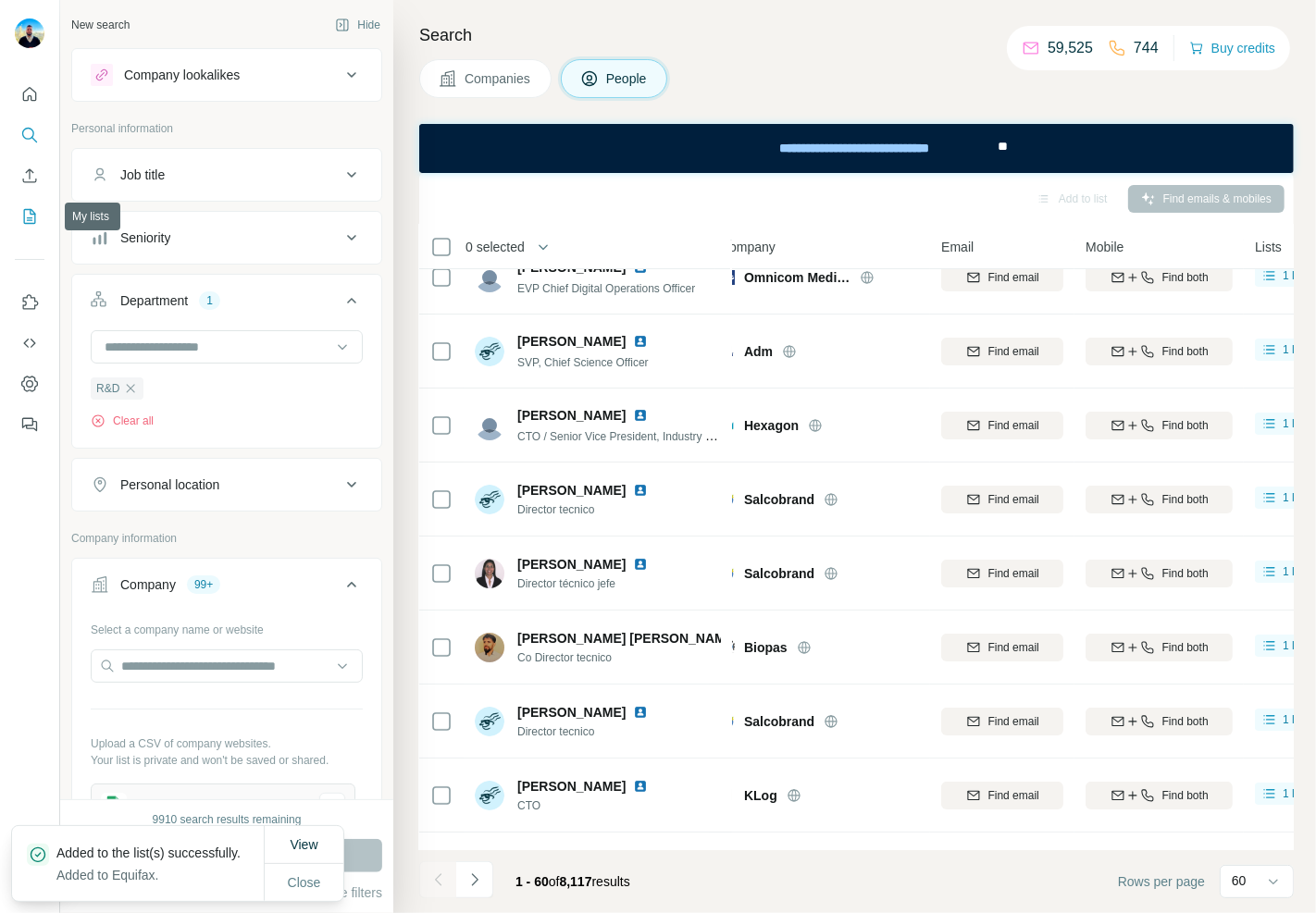
click at [25, 220] on icon "My lists" at bounding box center [30, 216] width 19 height 19
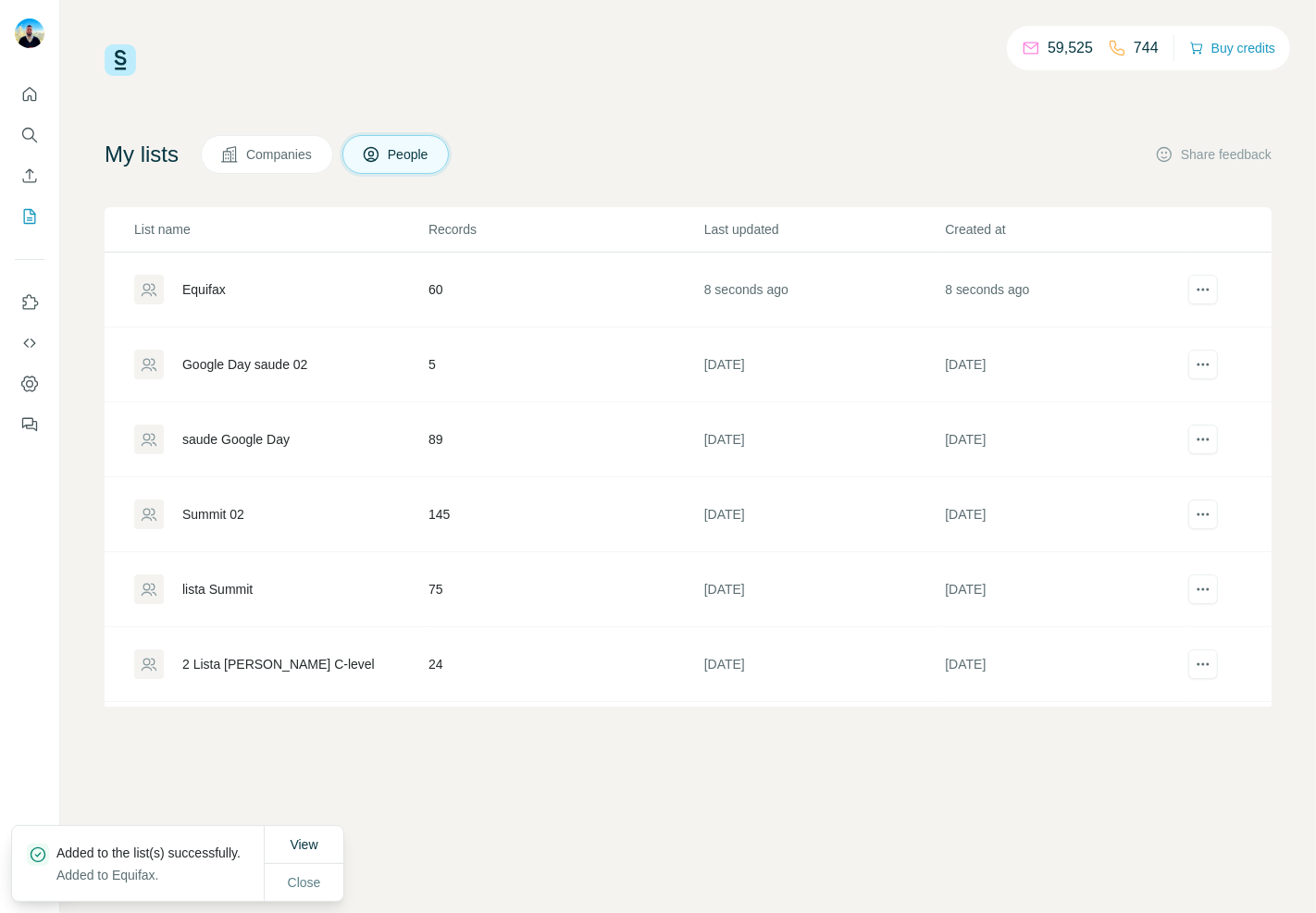
click at [209, 288] on div "Equifax" at bounding box center [204, 289] width 43 height 19
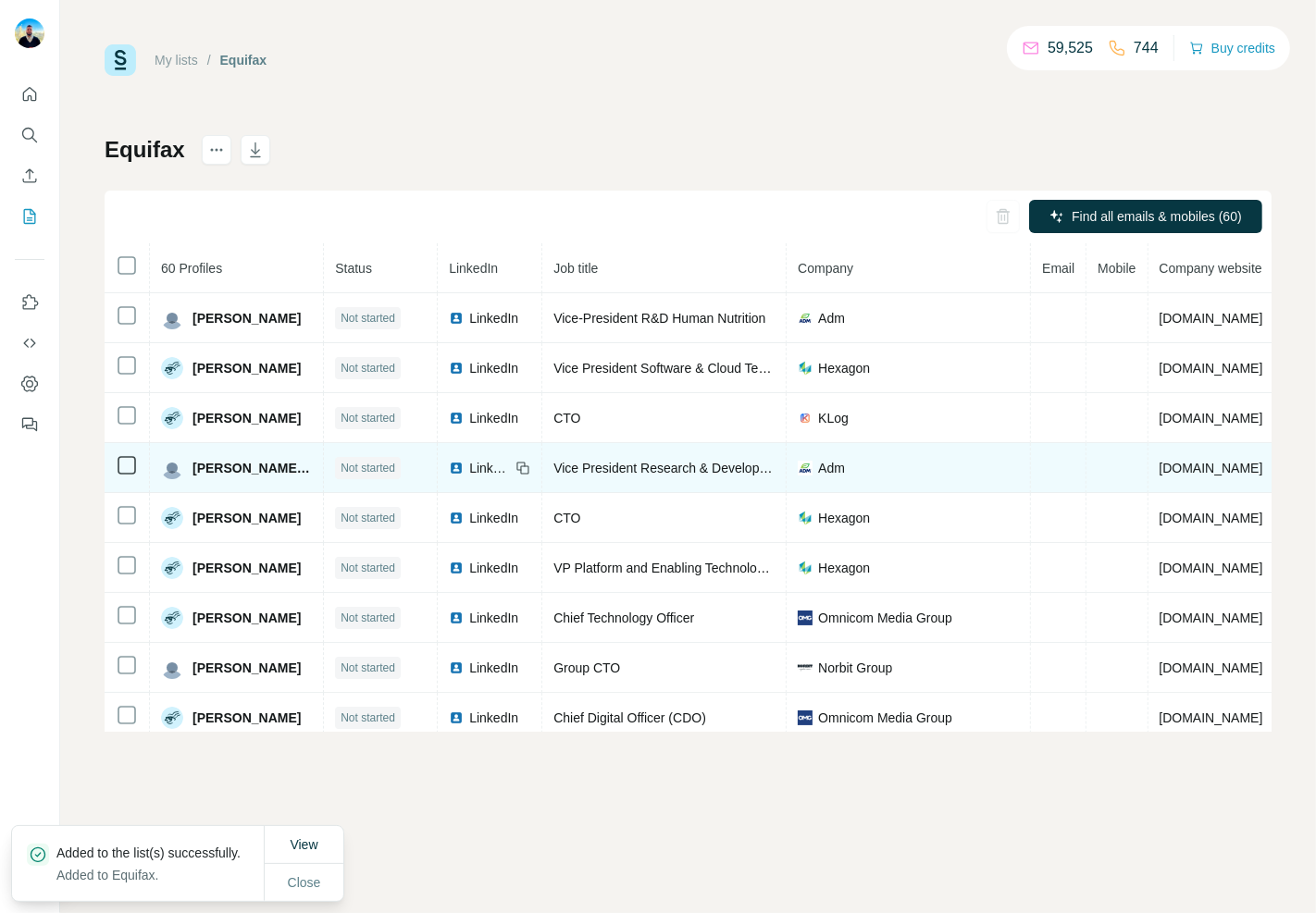
scroll to position [78, 0]
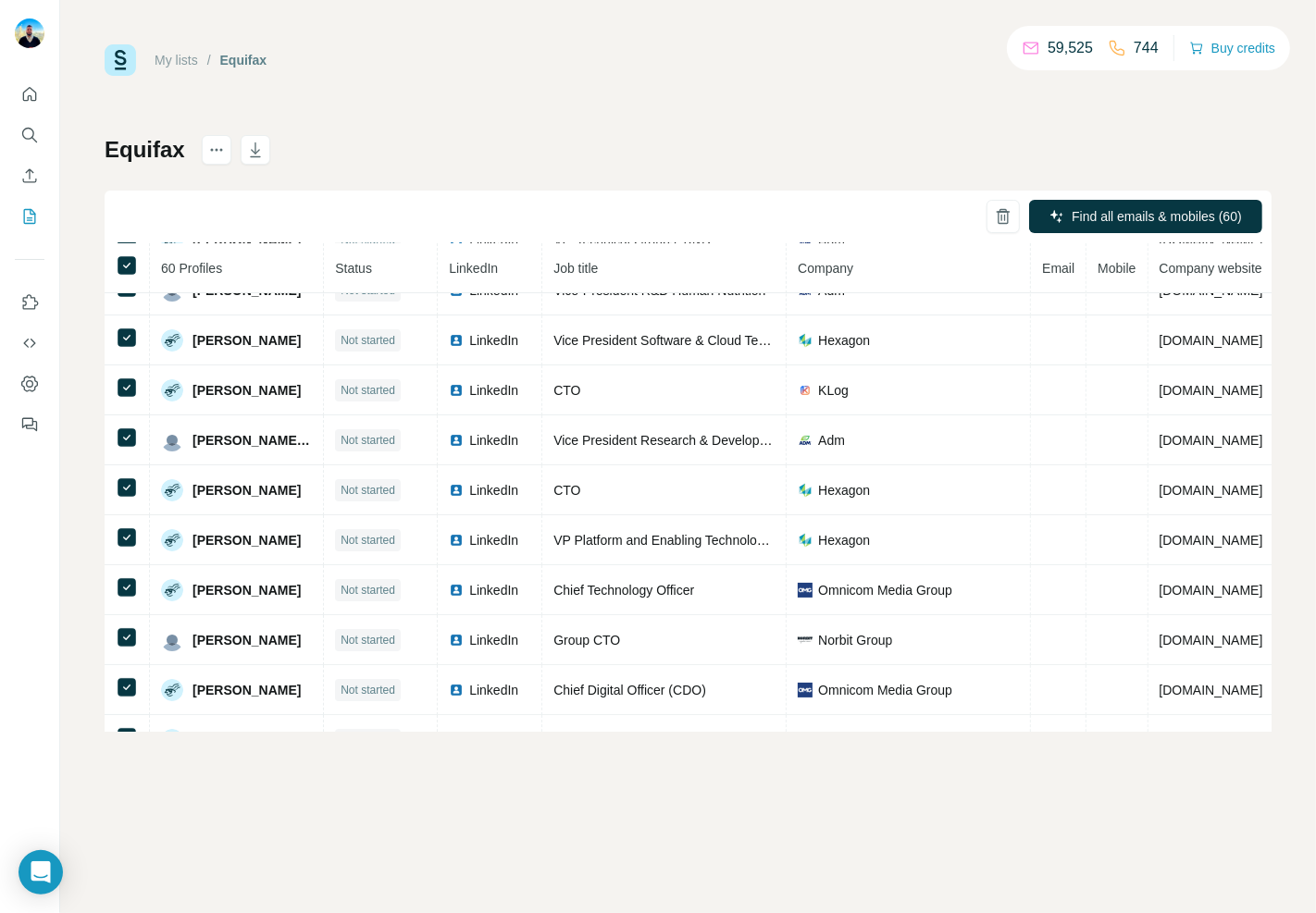
click at [583, 192] on div "Find all emails & mobiles (60)" at bounding box center [688, 217] width 1166 height 53
click at [116, 274] on icon at bounding box center [127, 266] width 23 height 23
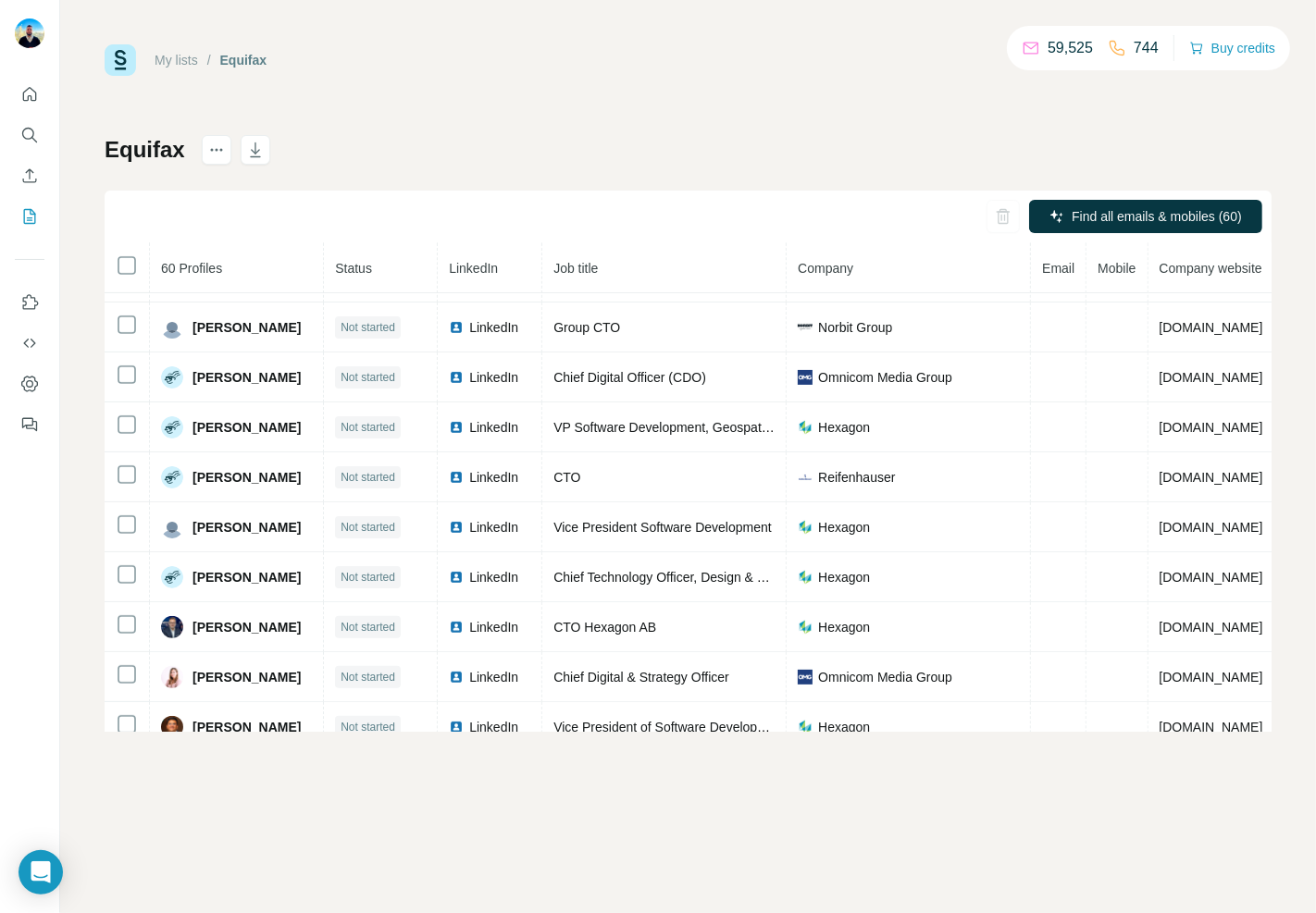
scroll to position [489, 0]
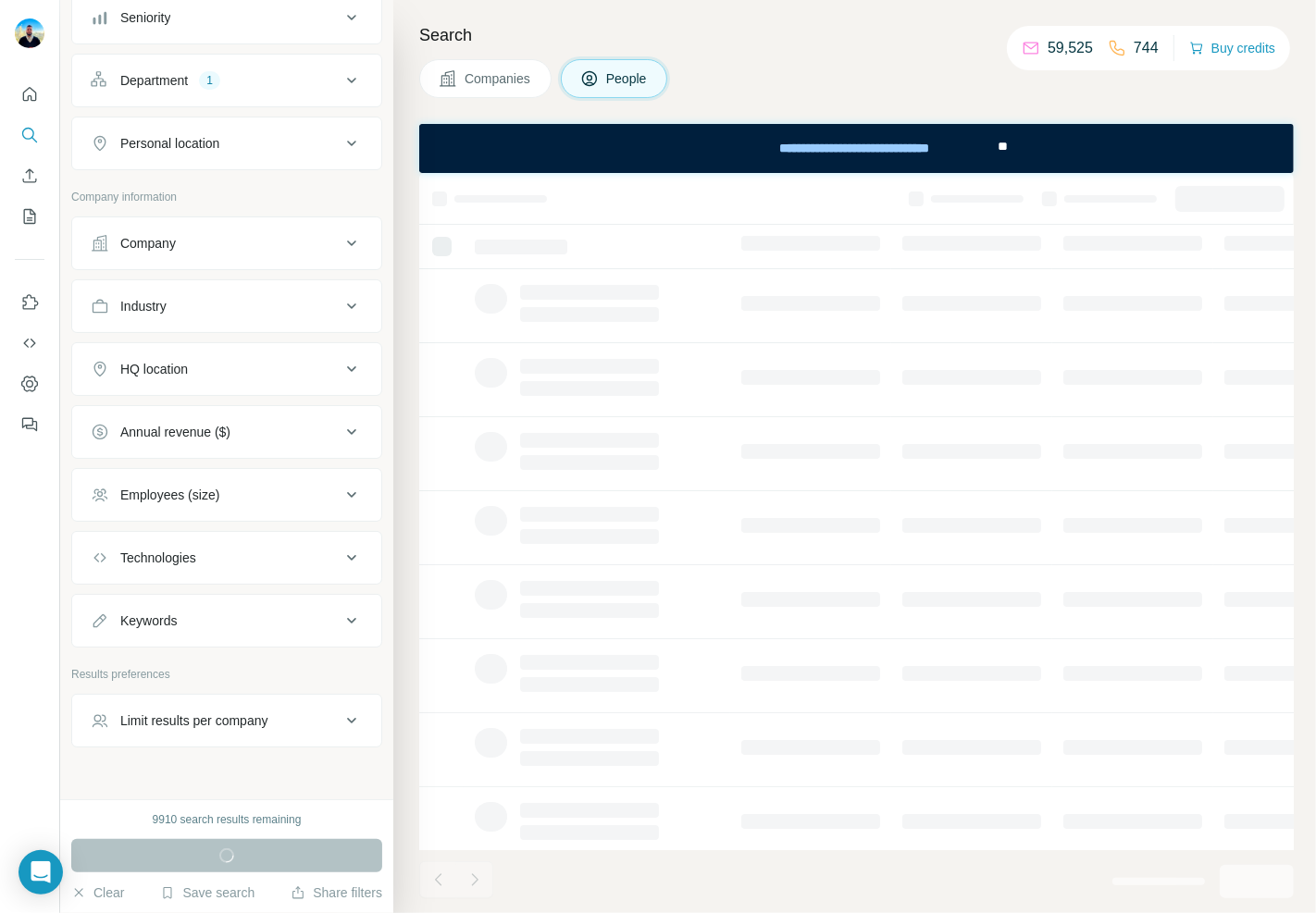
scroll to position [255, 0]
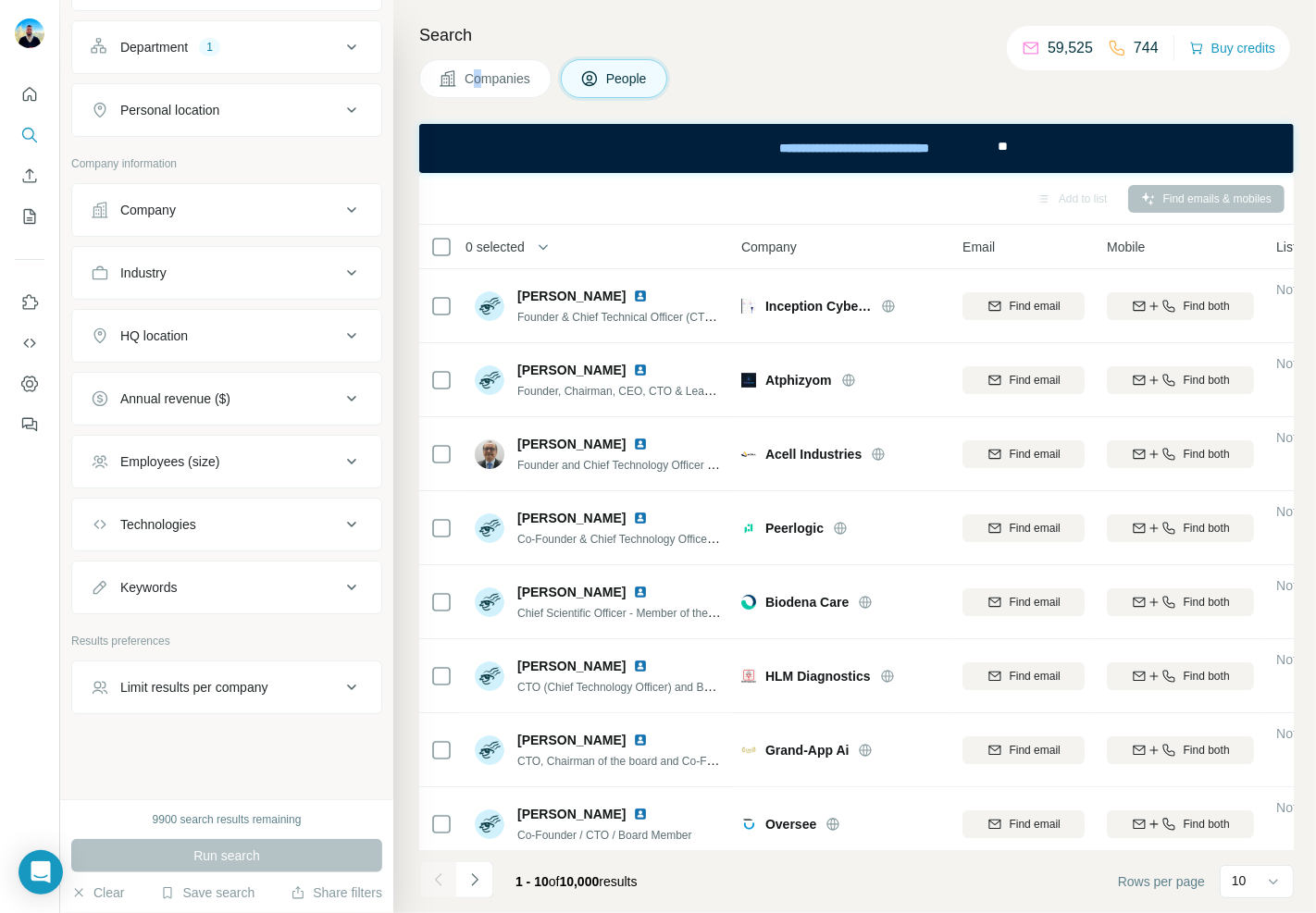
click at [481, 102] on div "Search Companies People Add to list Find emails & mobiles 0 selected People Com…" at bounding box center [855, 456] width 923 height 913
click at [481, 74] on span "Companies" at bounding box center [498, 79] width 68 height 19
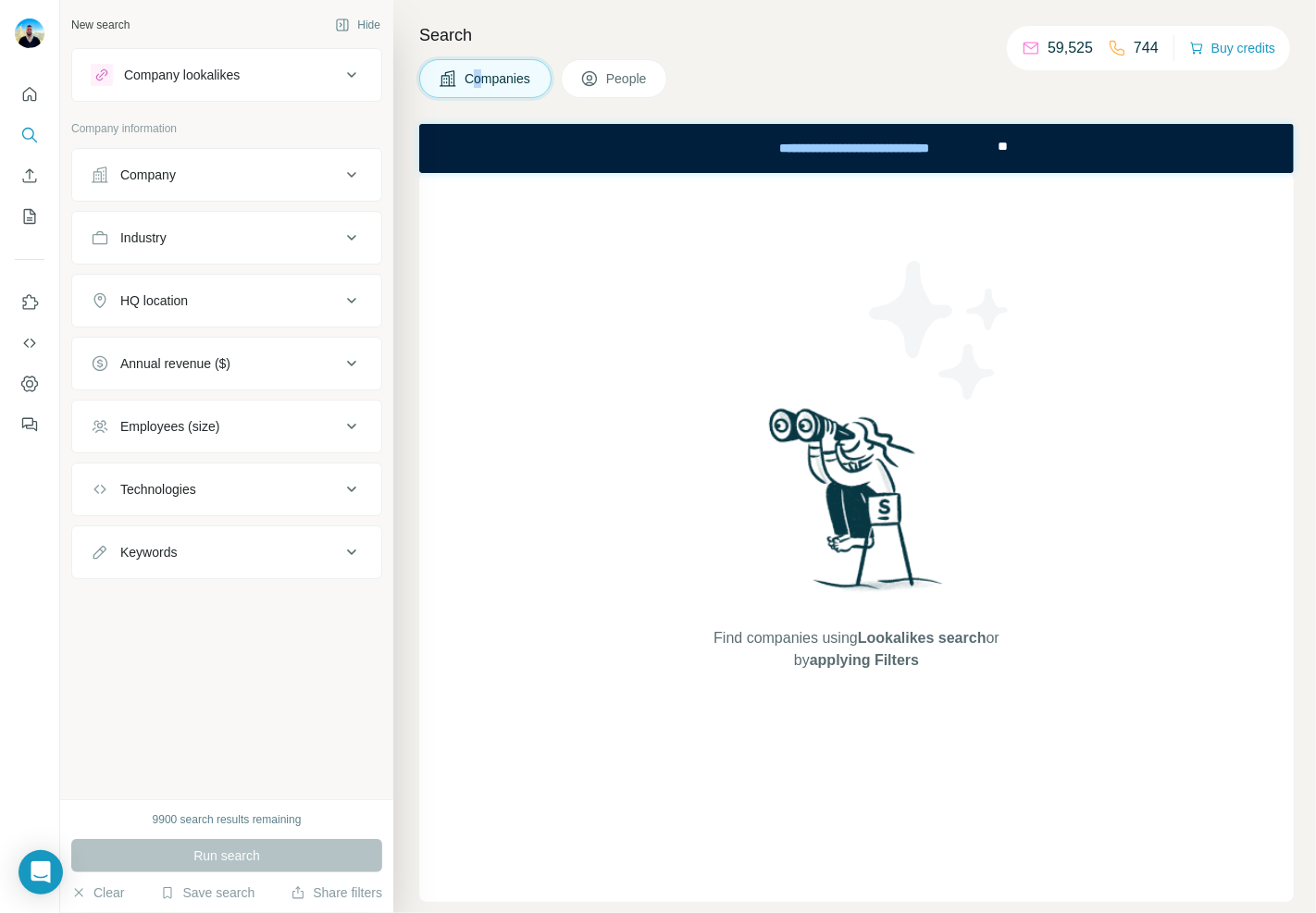
scroll to position [0, 0]
click at [242, 182] on div "Company" at bounding box center [215, 174] width 250 height 19
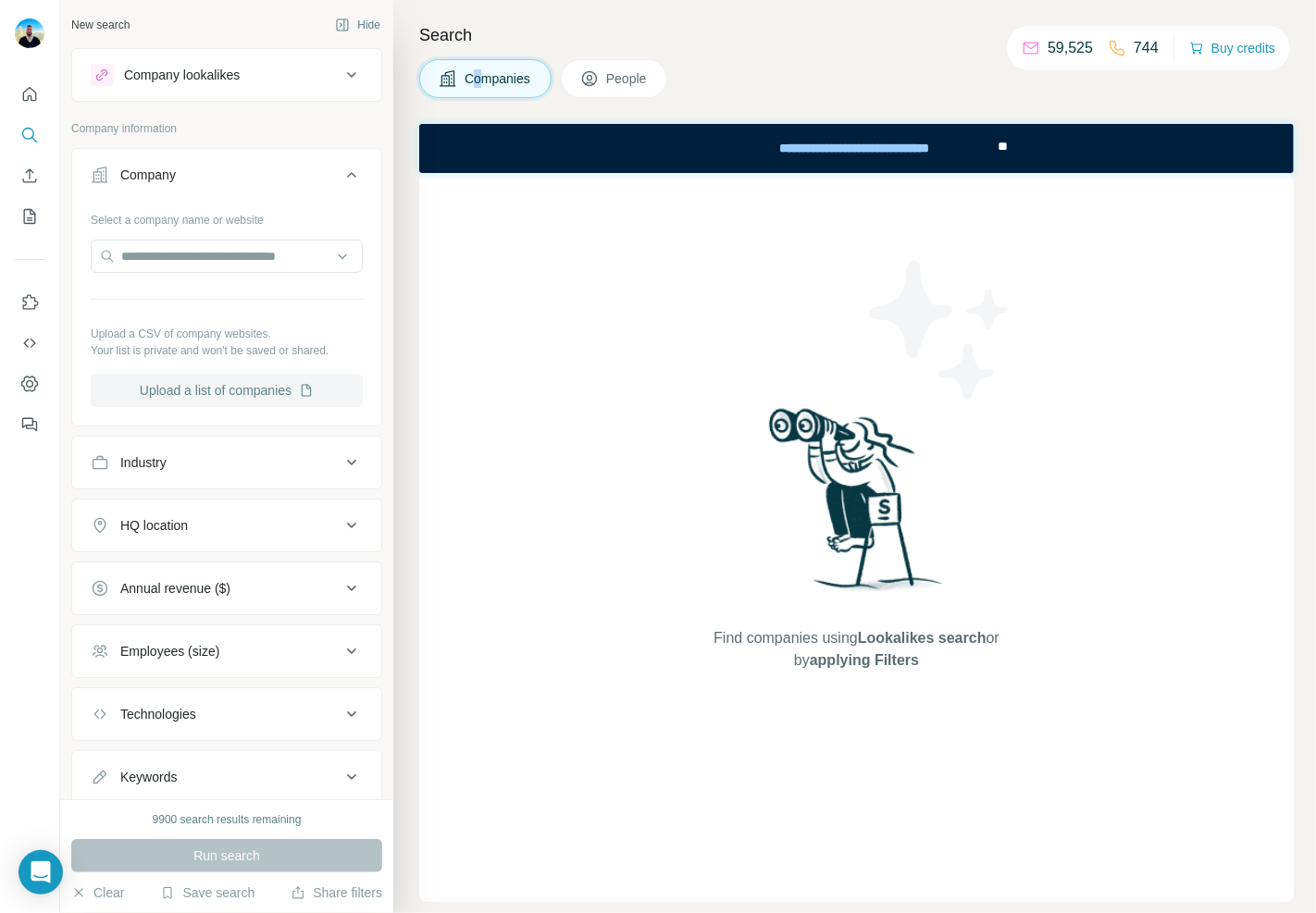
click at [236, 389] on button "Upload a list of companies" at bounding box center [226, 391] width 272 height 33
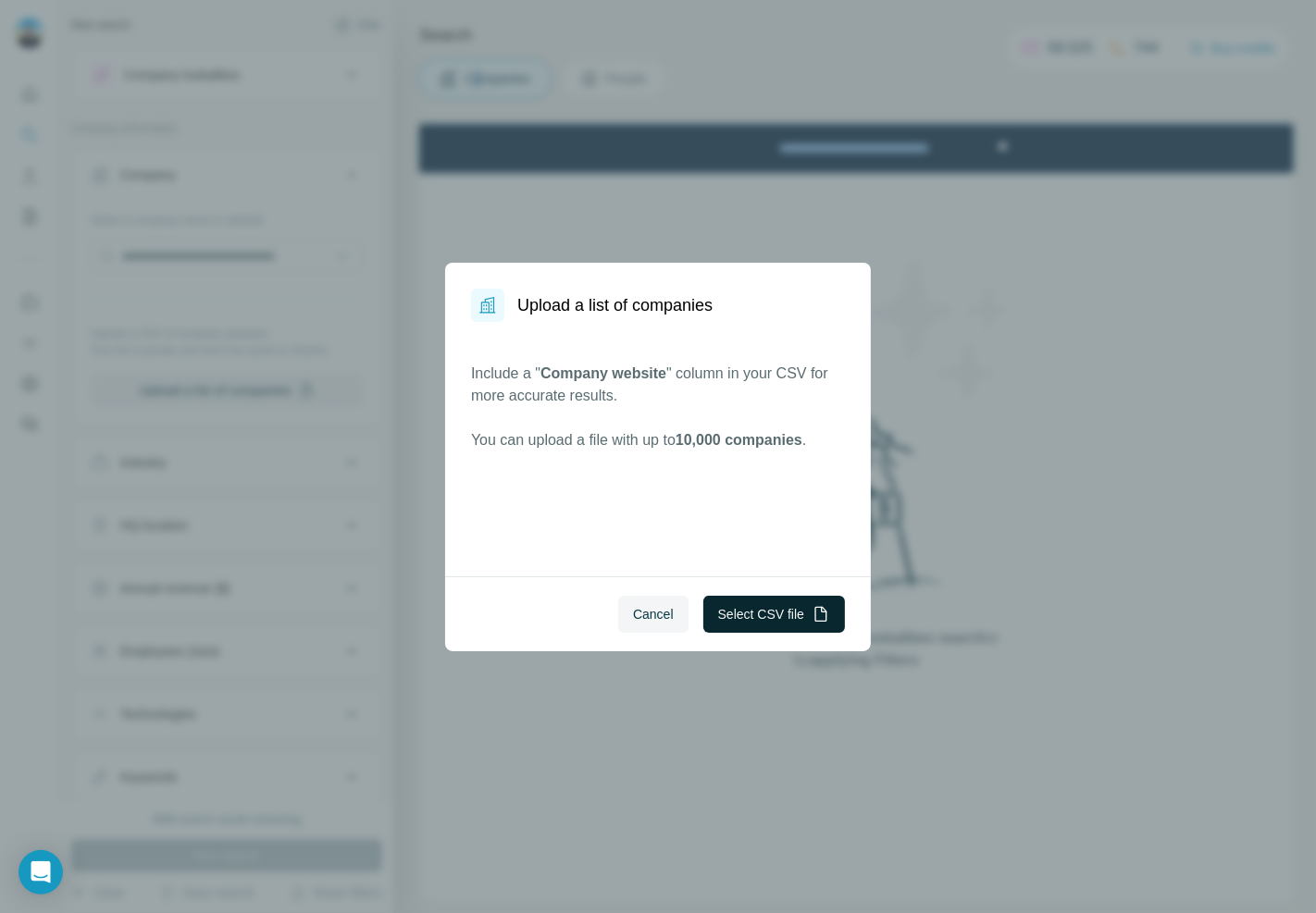
click at [763, 615] on button "Select CSV file" at bounding box center [774, 615] width 142 height 37
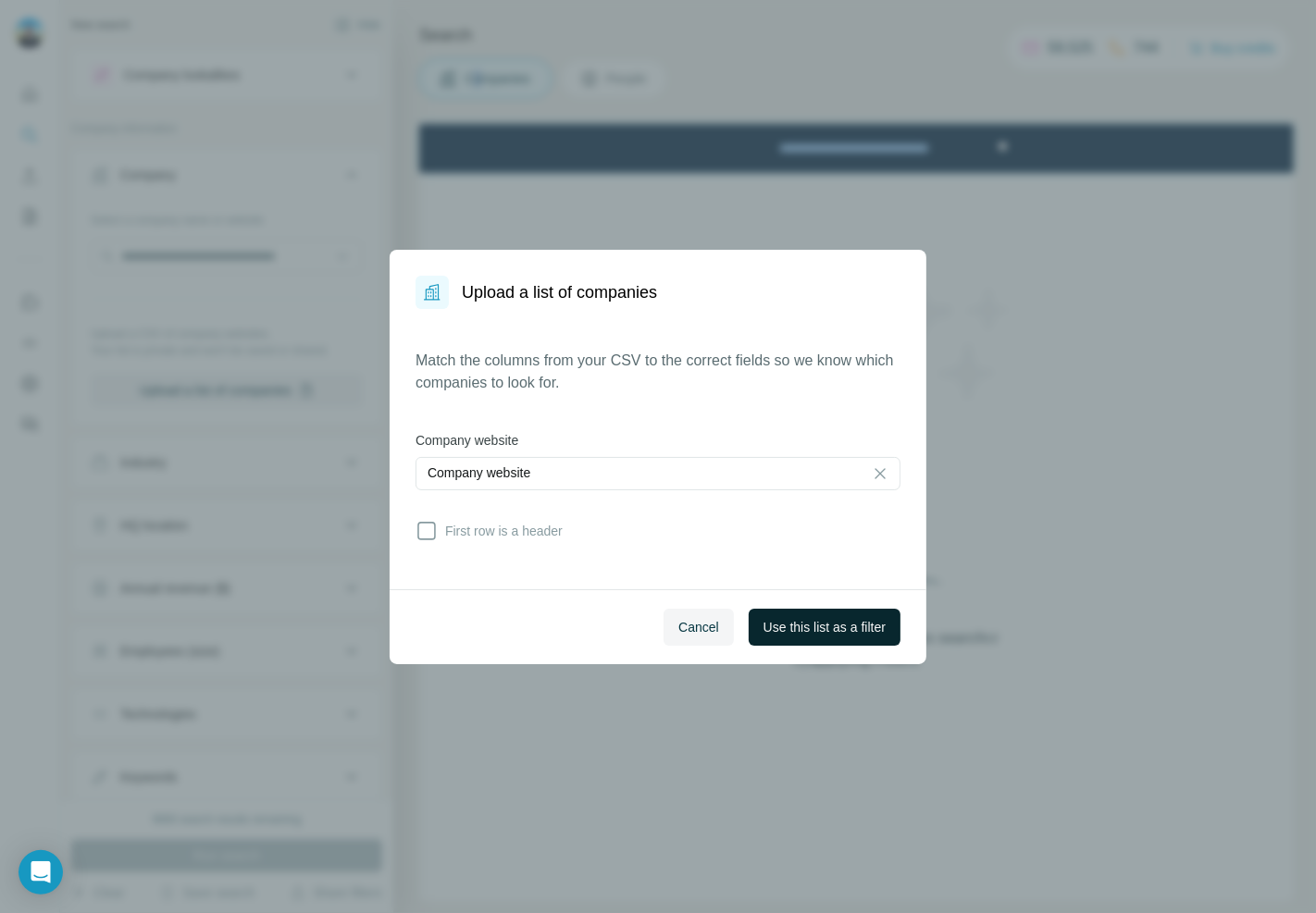
click at [787, 622] on span "Use this list as a filter" at bounding box center [824, 627] width 122 height 19
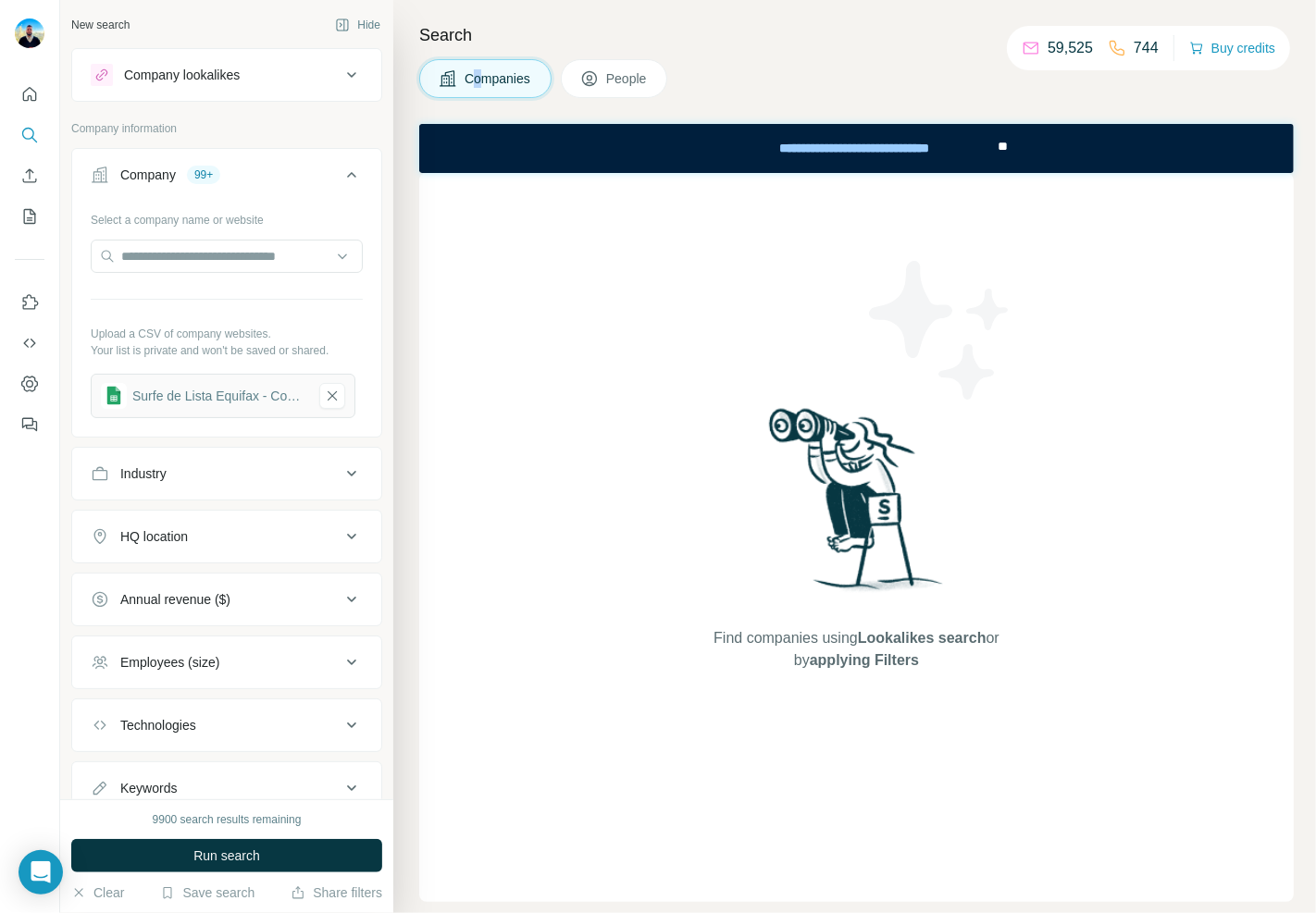
drag, startPoint x: 257, startPoint y: 853, endPoint x: 301, endPoint y: 584, distance: 272.6
click at [257, 852] on span "Run search" at bounding box center [227, 856] width 67 height 19
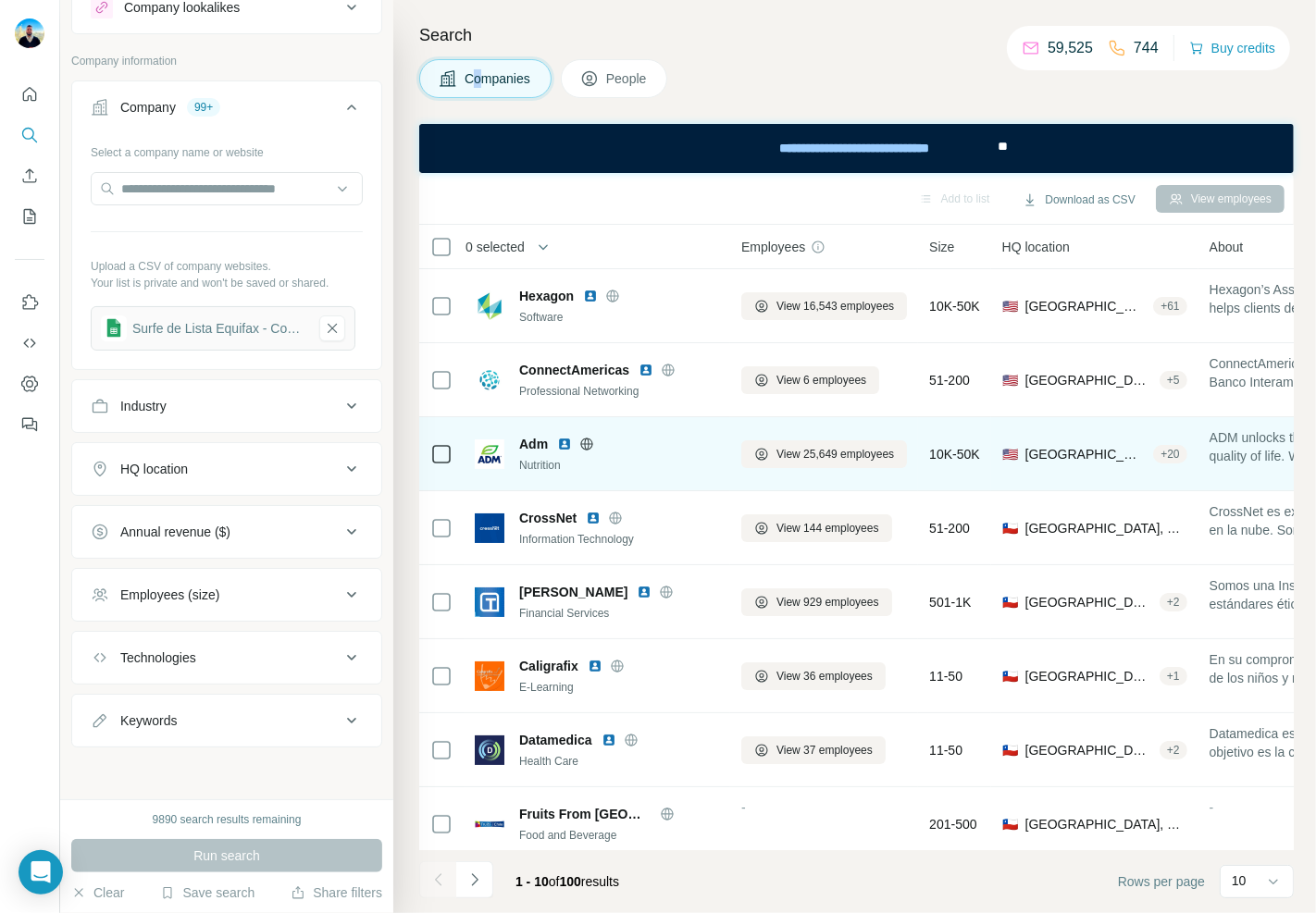
scroll to position [168, 0]
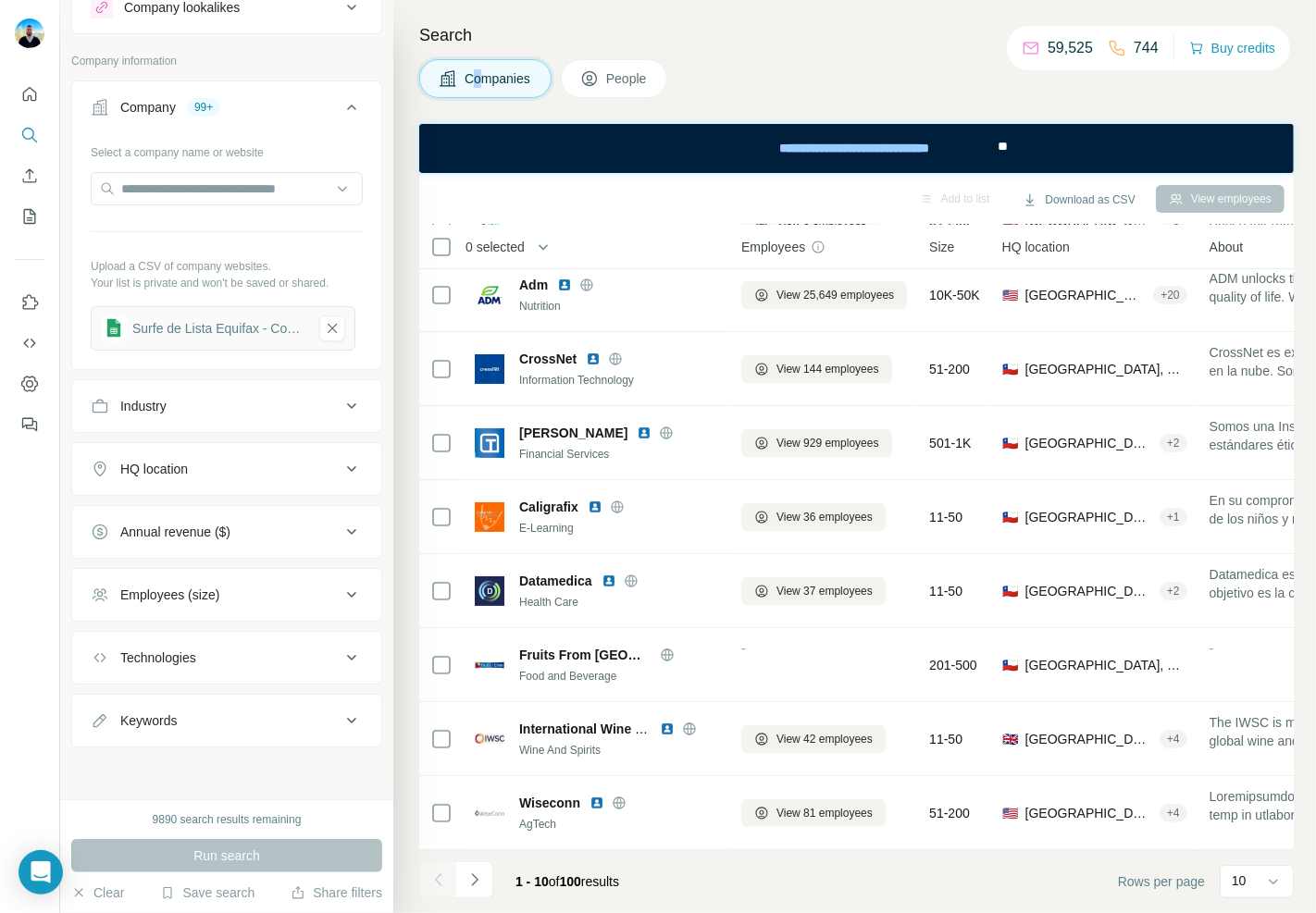
drag, startPoint x: 590, startPoint y: 893, endPoint x: 547, endPoint y: 882, distance: 44.4
click at [547, 882] on div "1 - 10 of 100 results" at bounding box center [567, 882] width 133 height 40
click at [581, 876] on span "100" at bounding box center [570, 882] width 22 height 15
click at [676, 880] on footer "1 - 10 of 100 results Rows per page 10" at bounding box center [856, 882] width 874 height 63
drag, startPoint x: 652, startPoint y: 889, endPoint x: 491, endPoint y: 889, distance: 161.0
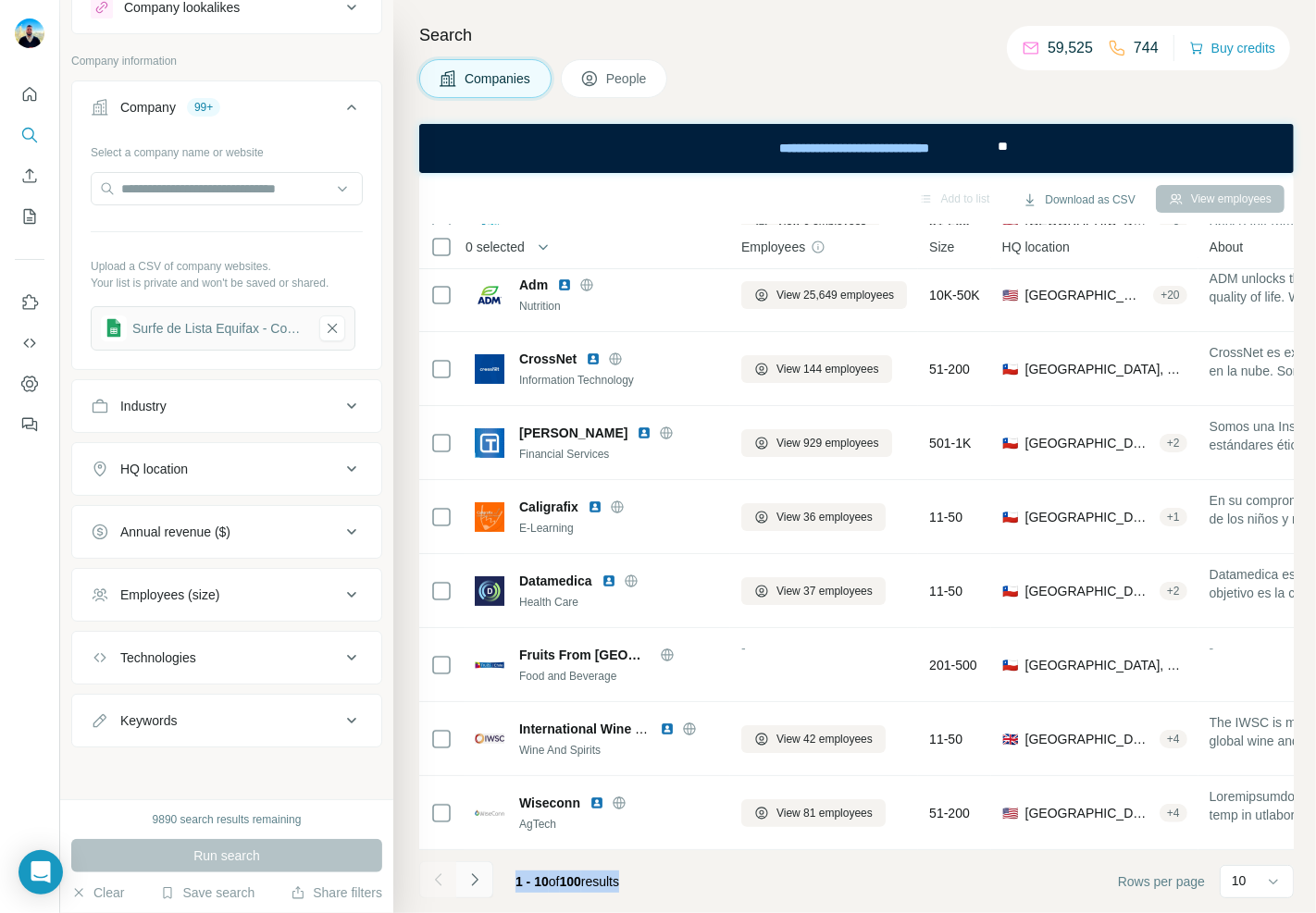
click at [491, 889] on footer "1 - 10 of 100 results Rows per page 10" at bounding box center [856, 882] width 874 height 63
click at [581, 882] on span "100" at bounding box center [570, 882] width 22 height 15
drag, startPoint x: 646, startPoint y: 883, endPoint x: 562, endPoint y: 883, distance: 84.0
click at [562, 883] on div "1 - 10 of 100 results" at bounding box center [567, 882] width 133 height 40
click at [560, 883] on span "of" at bounding box center [554, 882] width 11 height 15
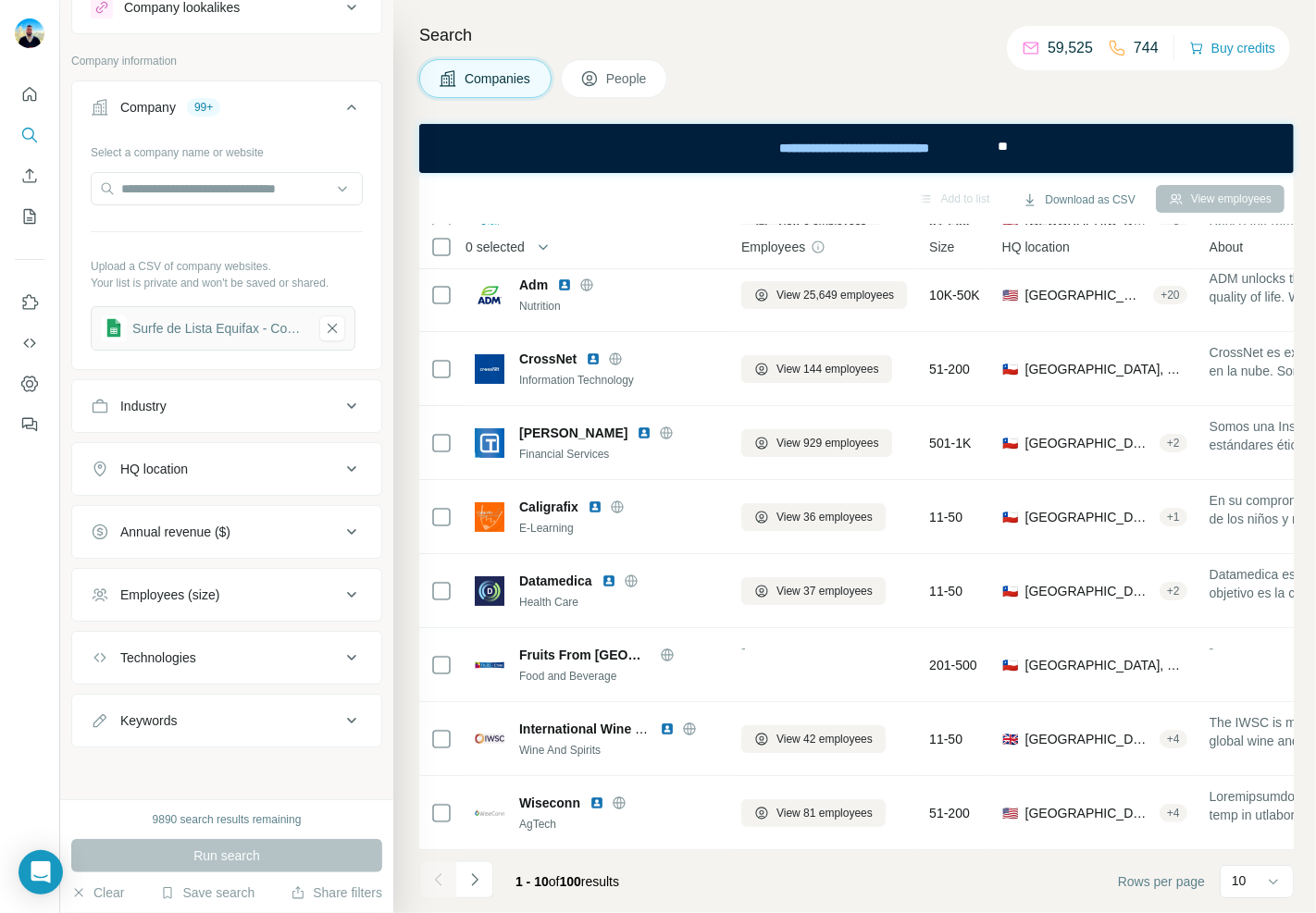
click at [581, 883] on span "100" at bounding box center [570, 882] width 22 height 15
click at [575, 885] on span "100" at bounding box center [570, 882] width 22 height 15
click at [568, 885] on span "100" at bounding box center [570, 882] width 22 height 15
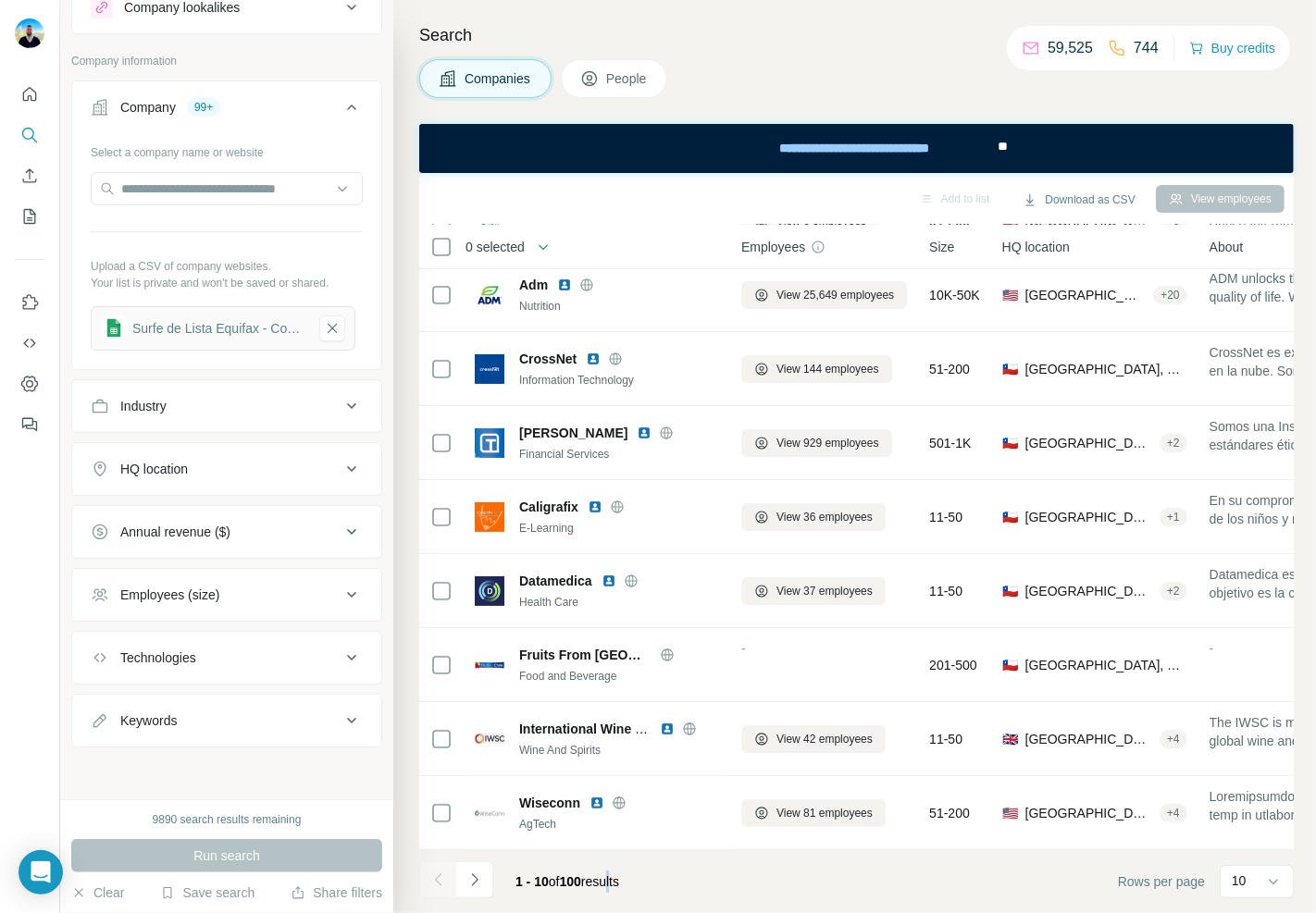
click at [619, 881] on span "1 - 10 of 100 results" at bounding box center [567, 882] width 103 height 15
drag, startPoint x: 633, startPoint y: 881, endPoint x: 625, endPoint y: 882, distance: 8.1
click at [619, 882] on span "1 - 10 of 100 results" at bounding box center [567, 882] width 103 height 15
click at [581, 883] on span "100" at bounding box center [570, 882] width 22 height 15
drag, startPoint x: 586, startPoint y: 883, endPoint x: 571, endPoint y: 883, distance: 15.0
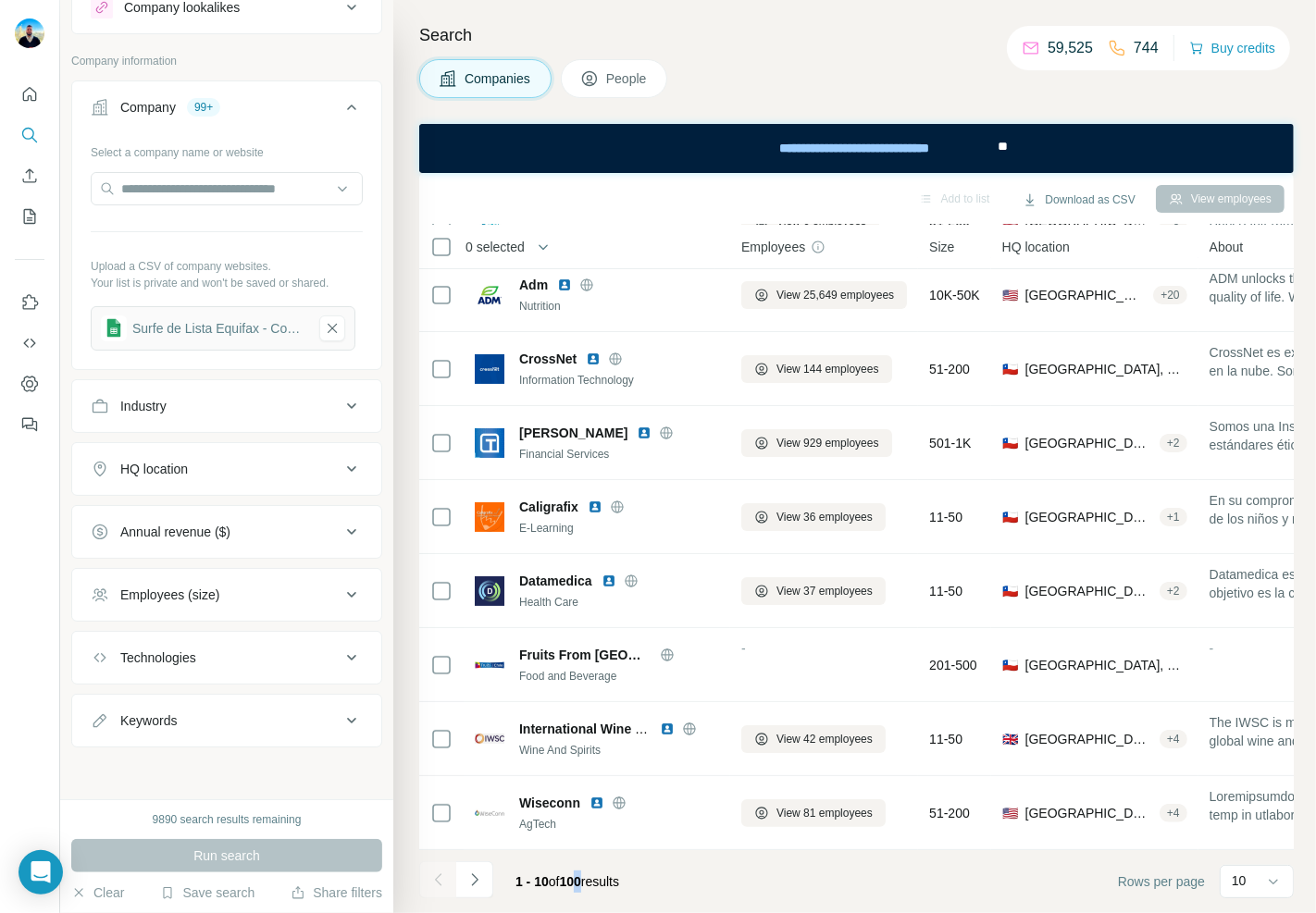
click at [571, 883] on span "100" at bounding box center [570, 882] width 22 height 15
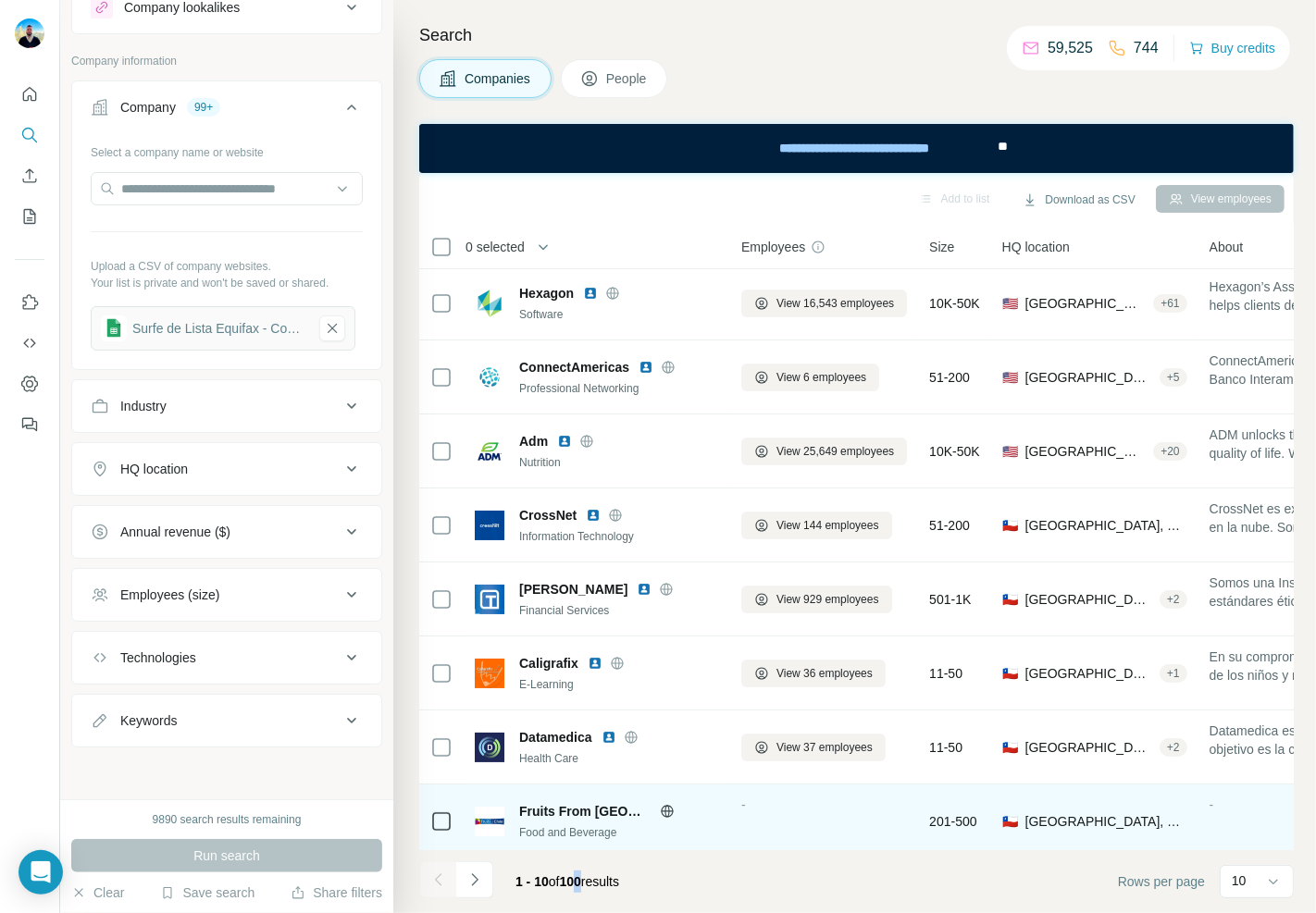
scroll to position [0, 0]
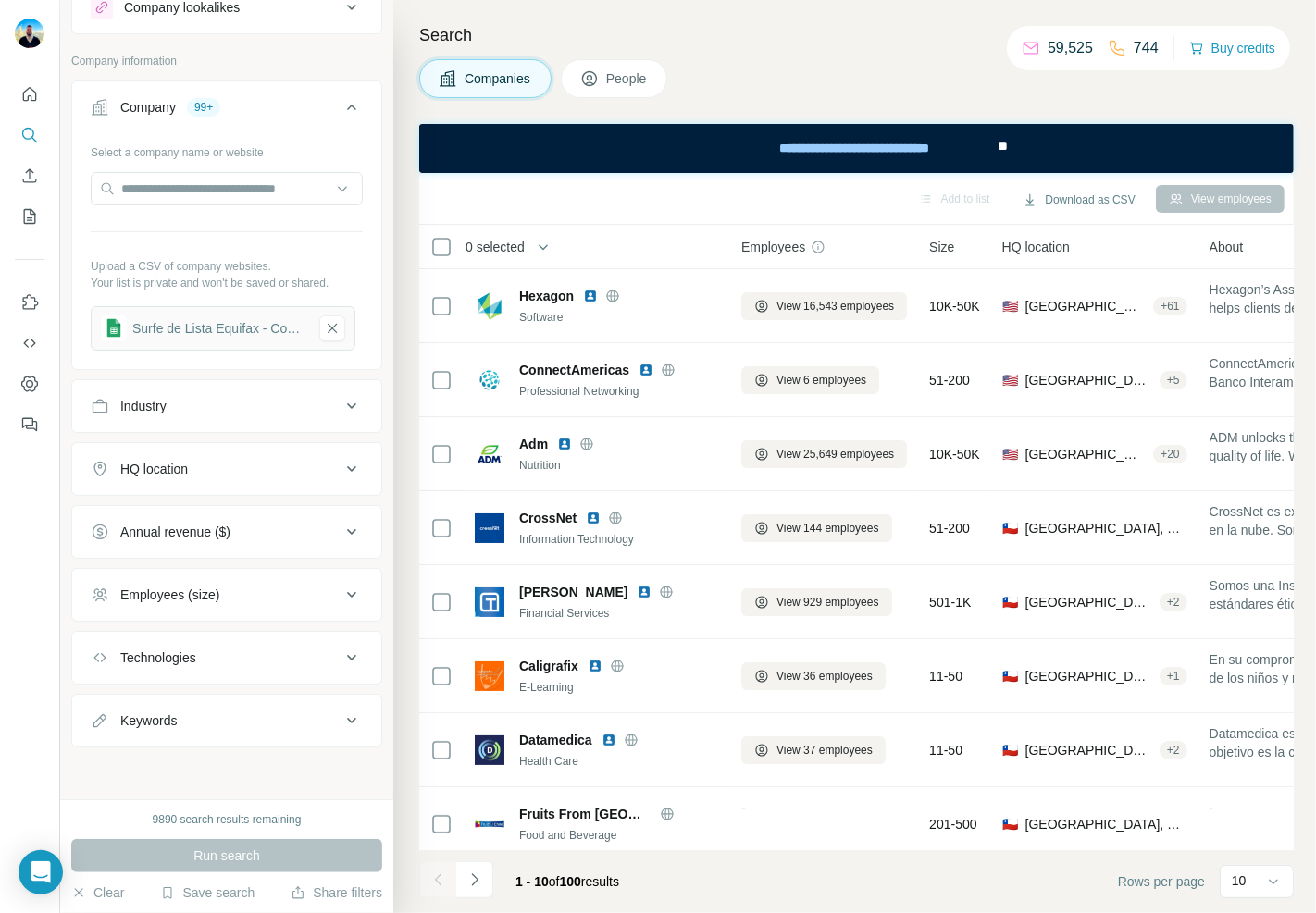
click at [629, 858] on footer "1 - 10 of 100 results Rows per page 10" at bounding box center [856, 882] width 874 height 63
click at [32, 211] on icon "My lists" at bounding box center [30, 216] width 12 height 15
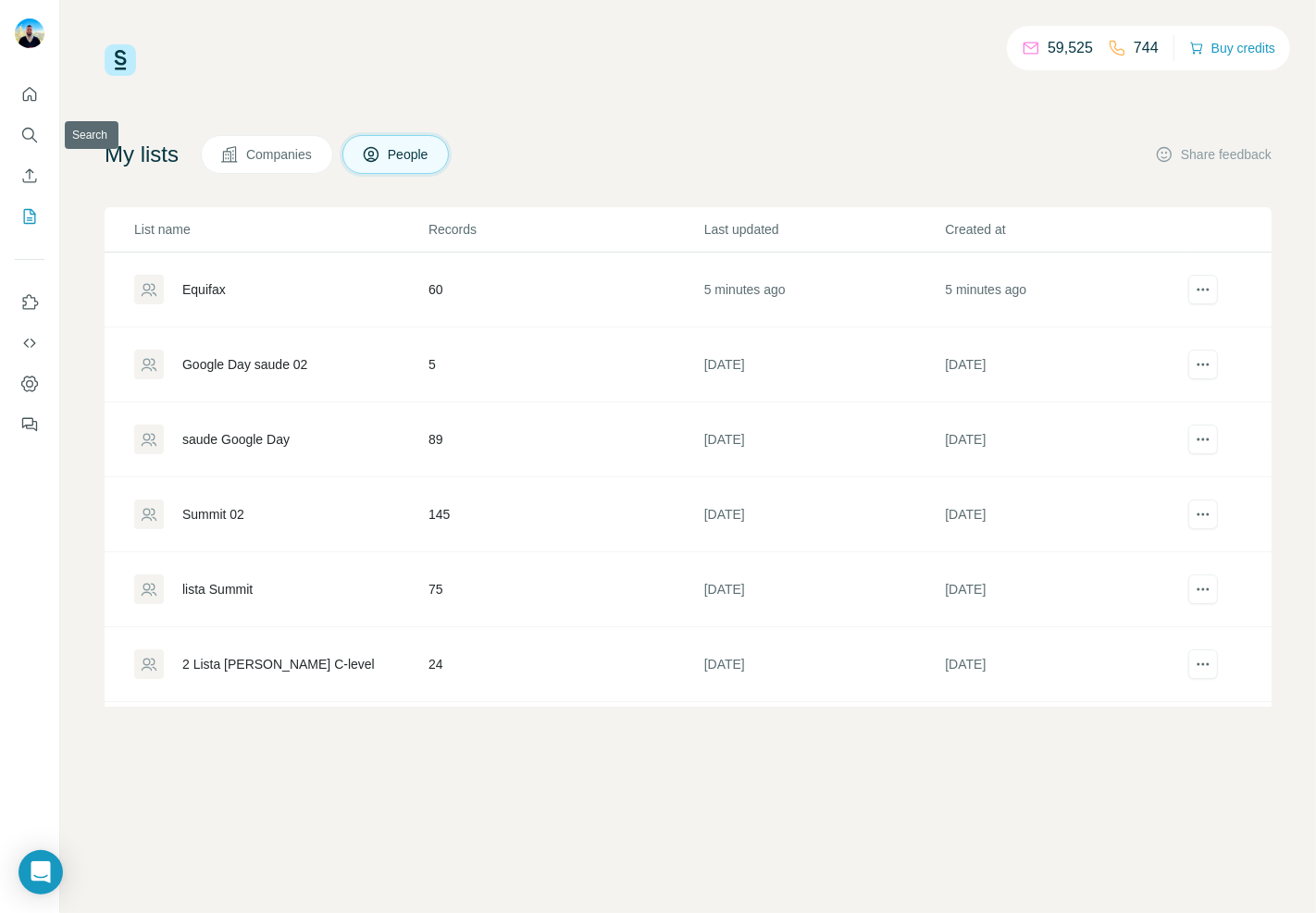
drag, startPoint x: 28, startPoint y: 109, endPoint x: 28, endPoint y: 93, distance: 16.0
click at [28, 106] on nav at bounding box center [30, 155] width 30 height 155
click at [28, 93] on icon "Quick start" at bounding box center [30, 94] width 19 height 19
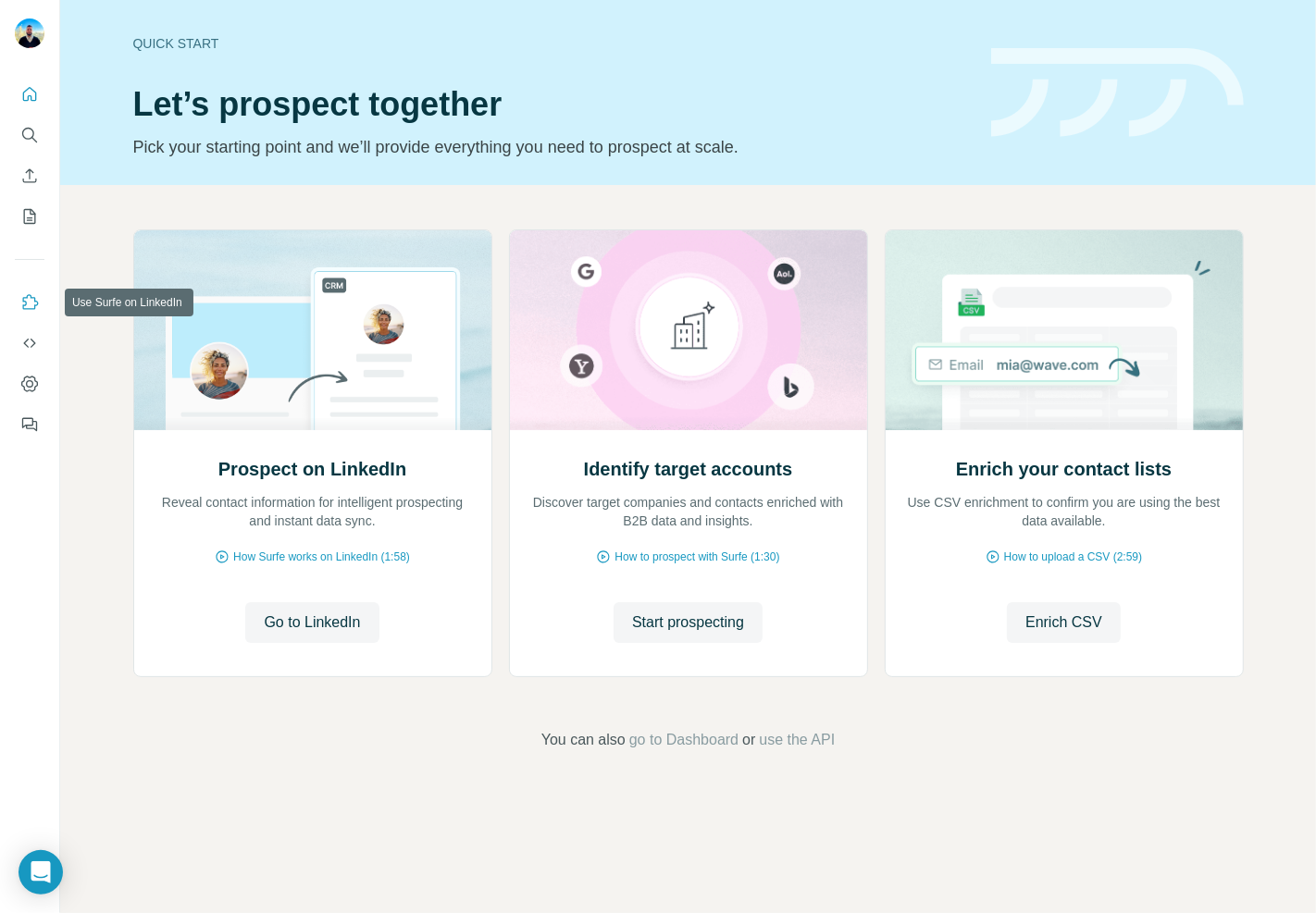
click at [38, 312] on button "Use Surfe on LinkedIn" at bounding box center [30, 303] width 30 height 33
click at [30, 377] on icon "Dashboard" at bounding box center [30, 384] width 17 height 16
